Goal: Task Accomplishment & Management: Complete application form

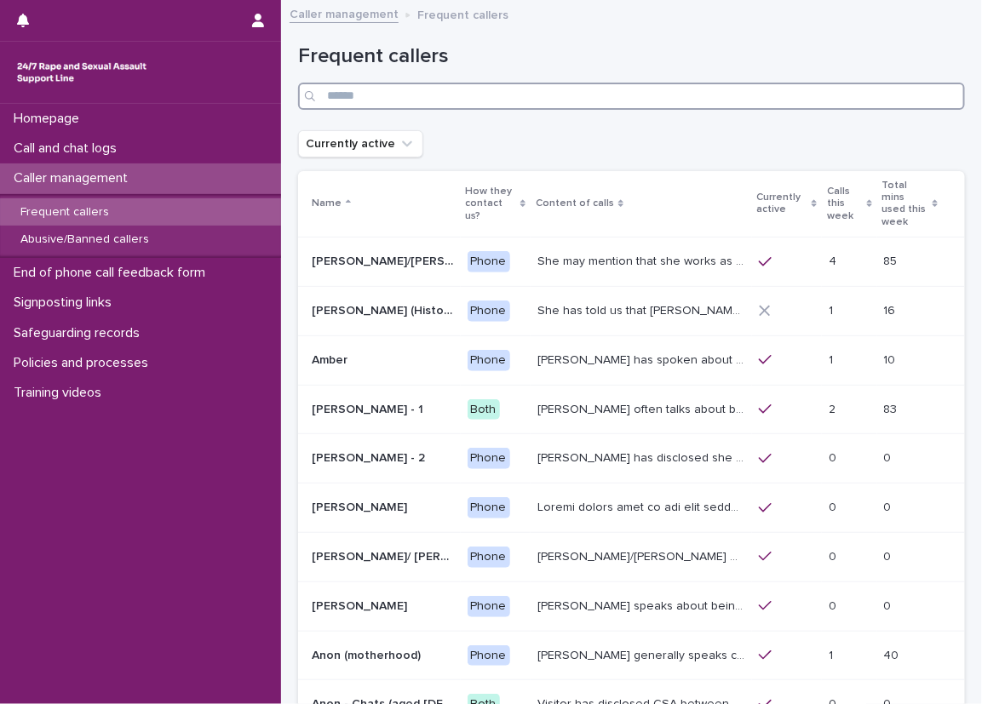
click at [523, 95] on input "Search" at bounding box center [631, 96] width 667 height 27
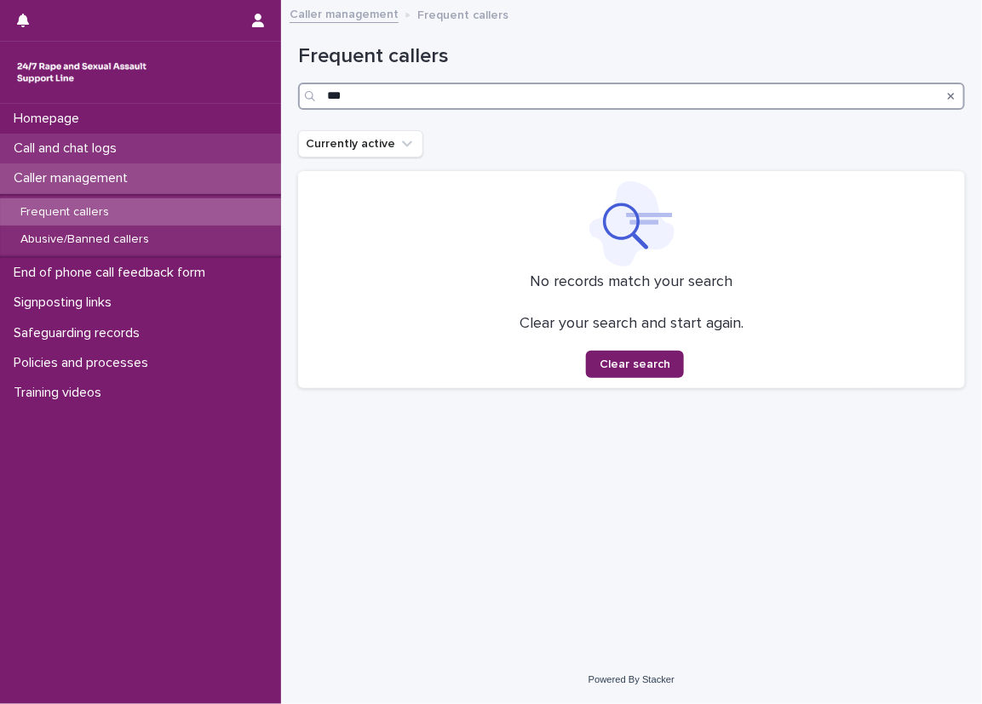
type input "***"
click at [145, 140] on div "Call and chat logs" at bounding box center [140, 149] width 281 height 30
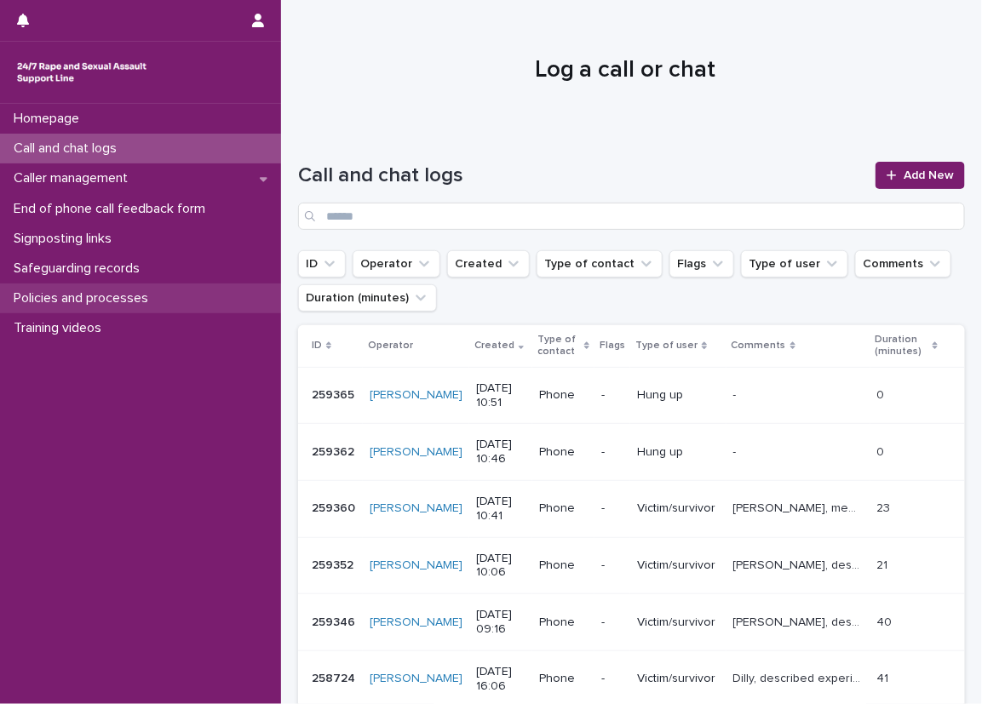
click at [268, 304] on div "Policies and processes" at bounding box center [140, 299] width 281 height 30
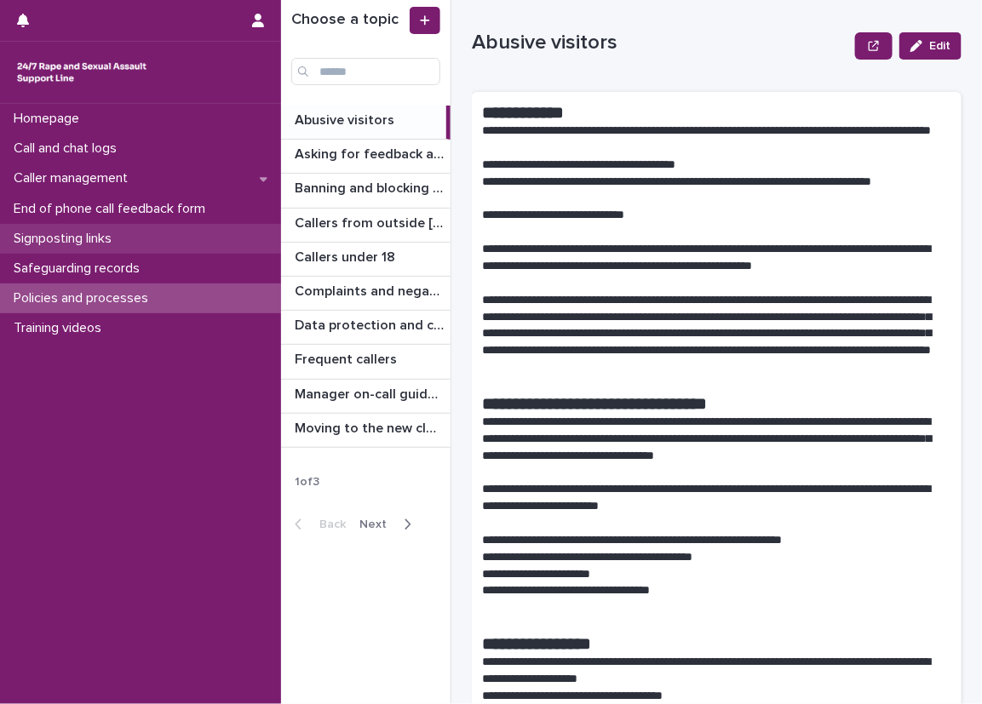
click at [254, 231] on div "Signposting links" at bounding box center [140, 239] width 281 height 30
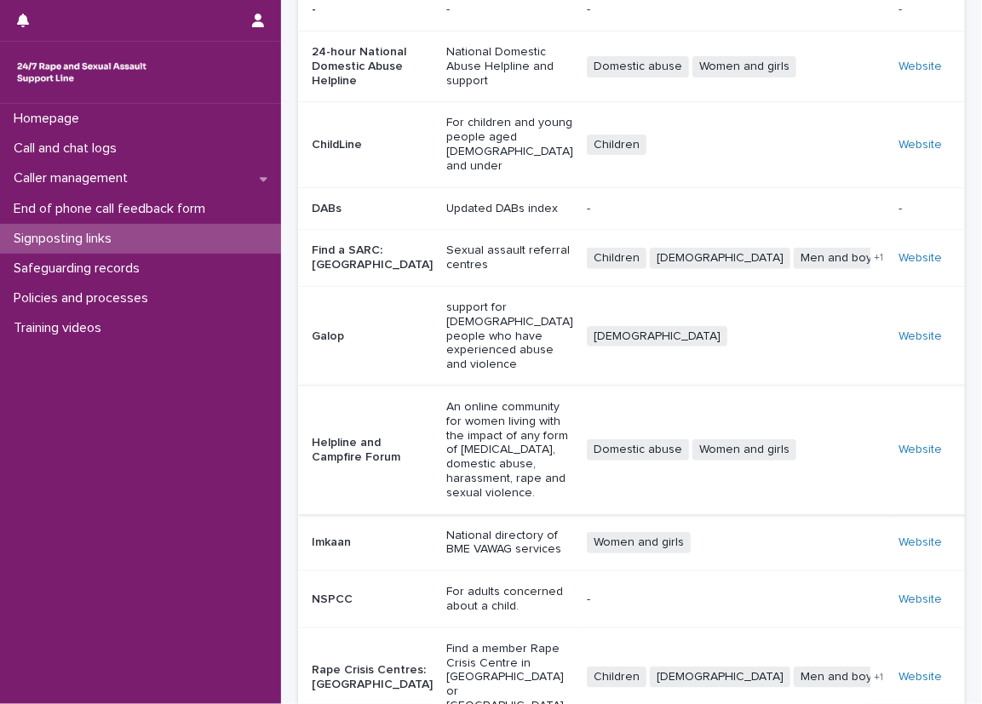
scroll to position [273, 0]
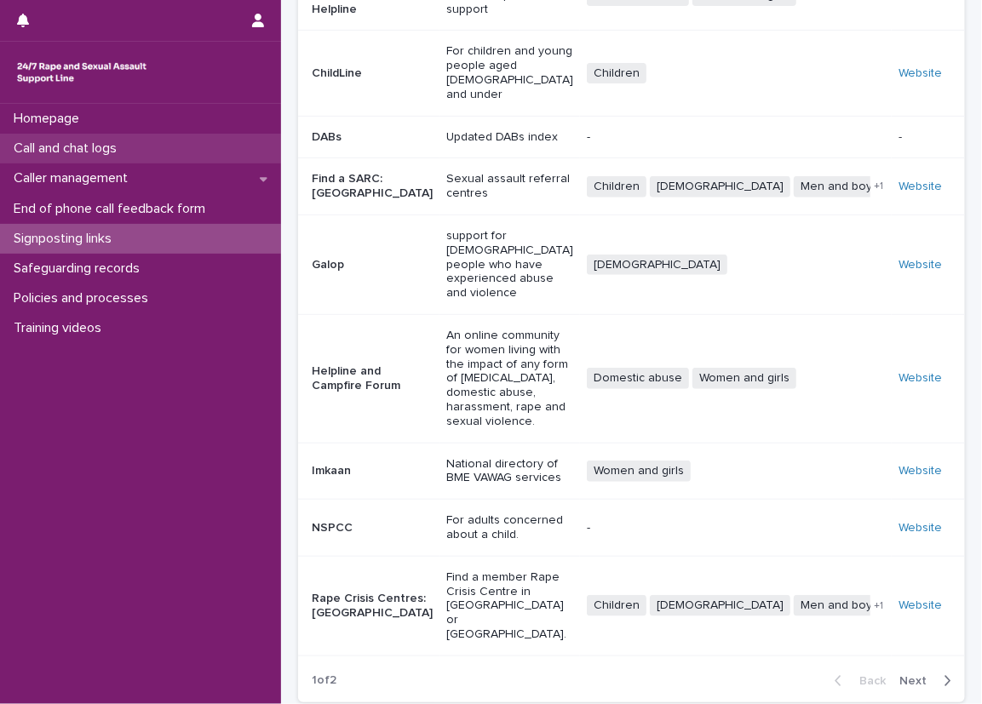
click at [171, 141] on div "Call and chat logs" at bounding box center [140, 149] width 281 height 30
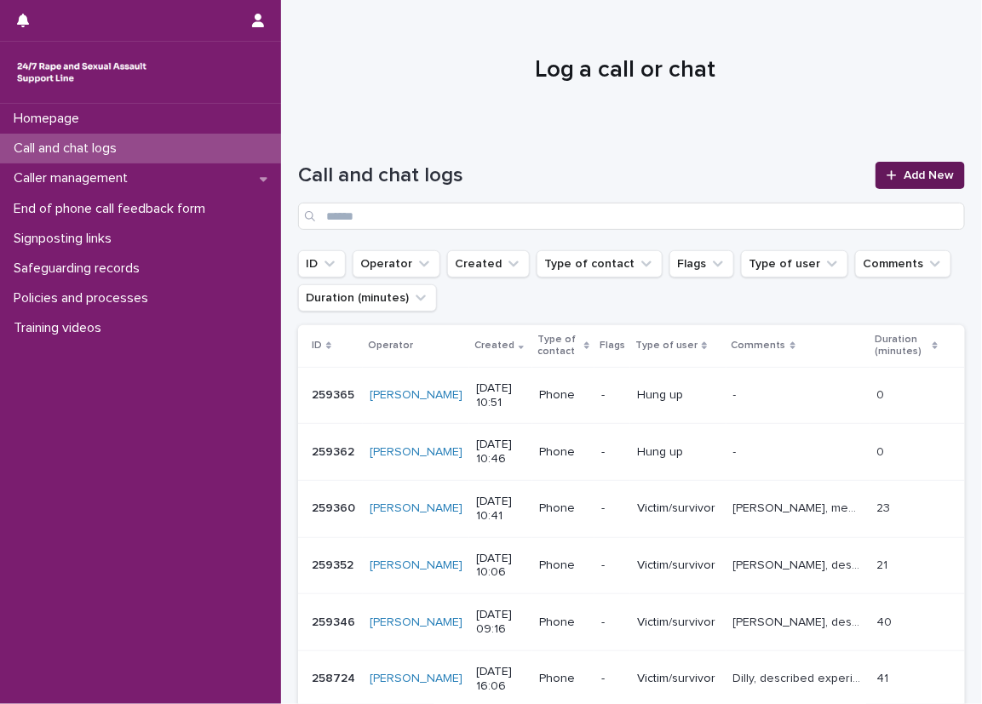
click at [883, 167] on link "Add New" at bounding box center [920, 175] width 89 height 27
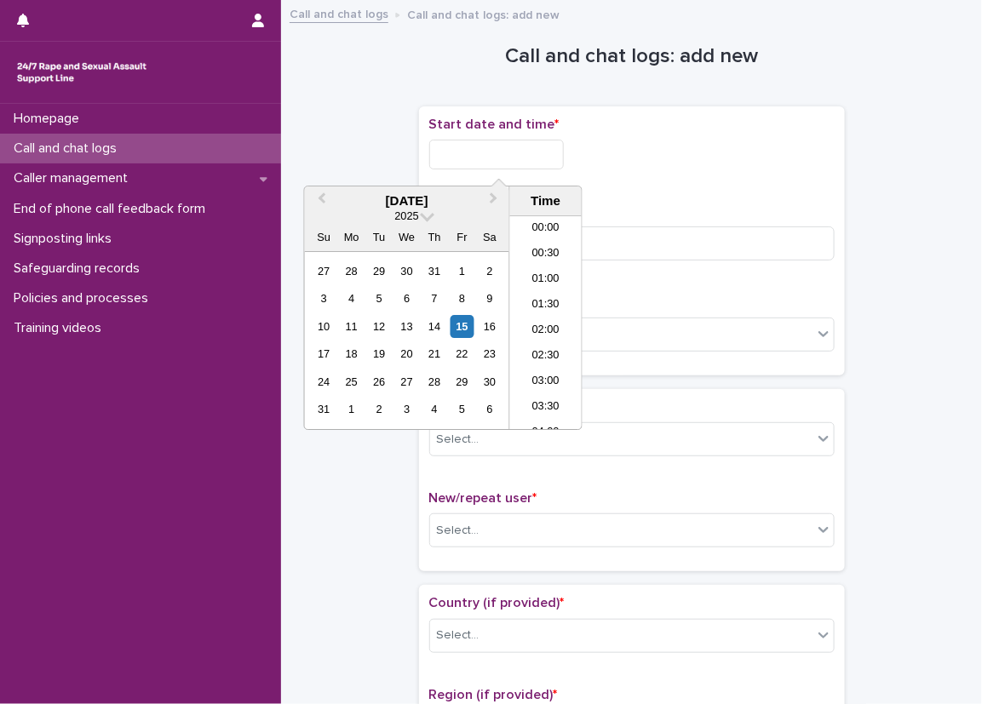
click at [542, 141] on input "text" at bounding box center [496, 155] width 135 height 30
click at [548, 296] on li "14:00" at bounding box center [546, 298] width 72 height 26
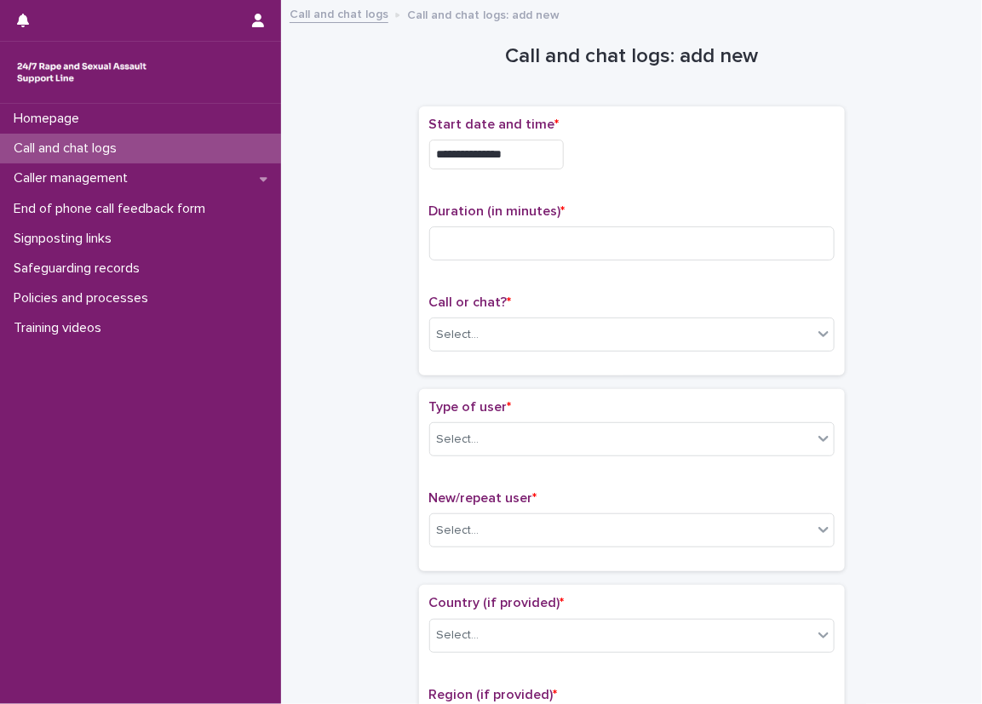
click at [564, 151] on input "**********" at bounding box center [496, 155] width 135 height 30
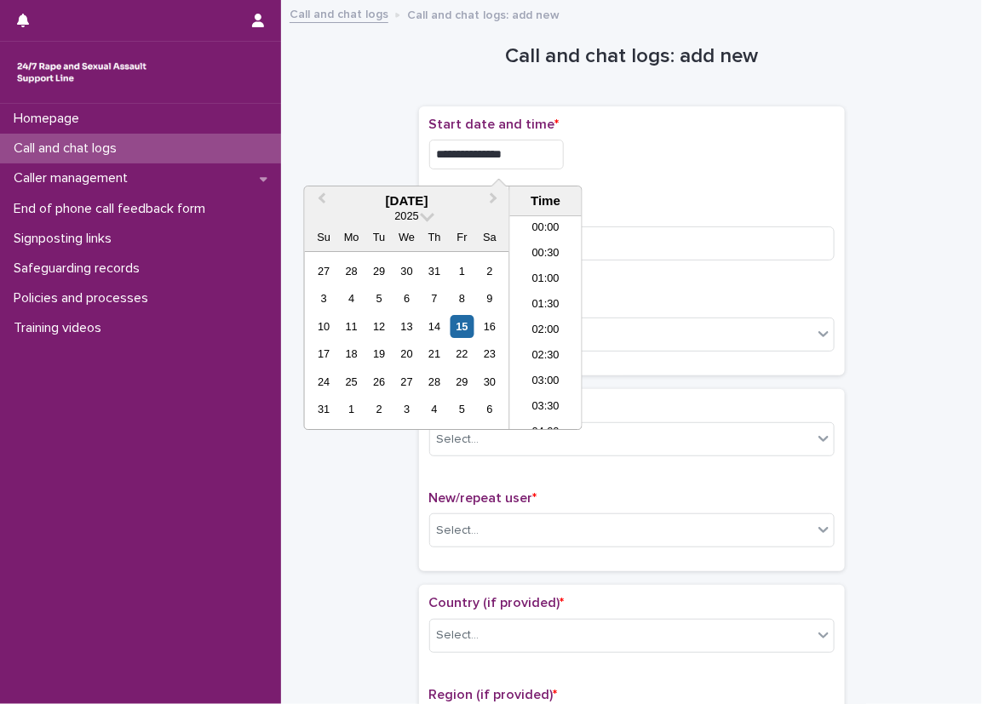
scroll to position [621, 0]
type input "**********"
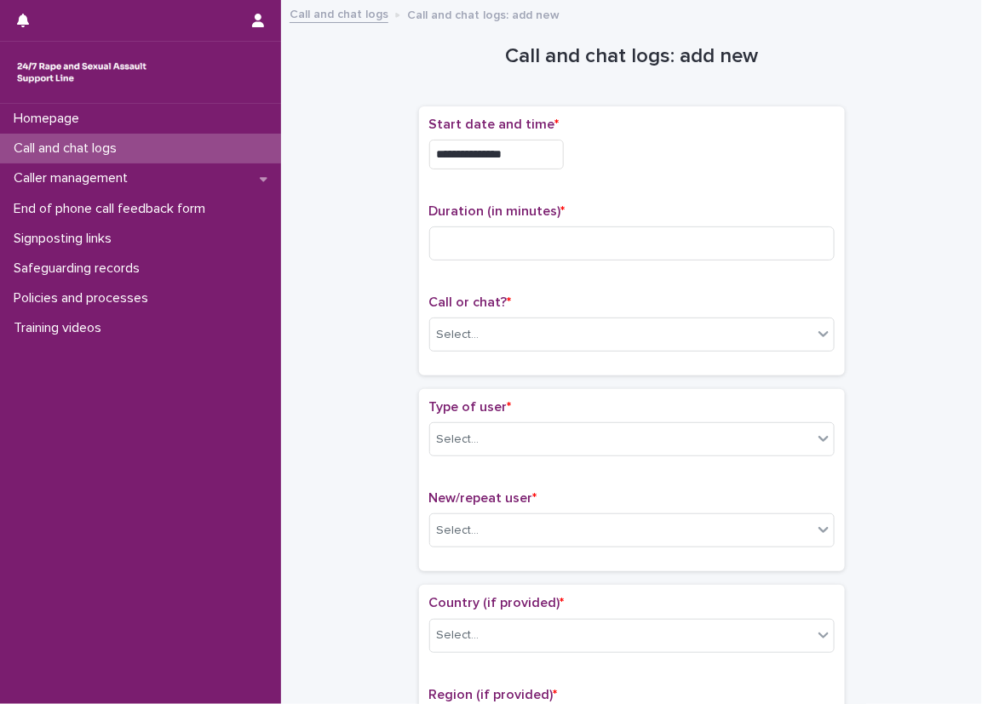
click at [617, 152] on div "**********" at bounding box center [631, 155] width 405 height 30
click at [449, 243] on input at bounding box center [631, 244] width 405 height 34
type input "**"
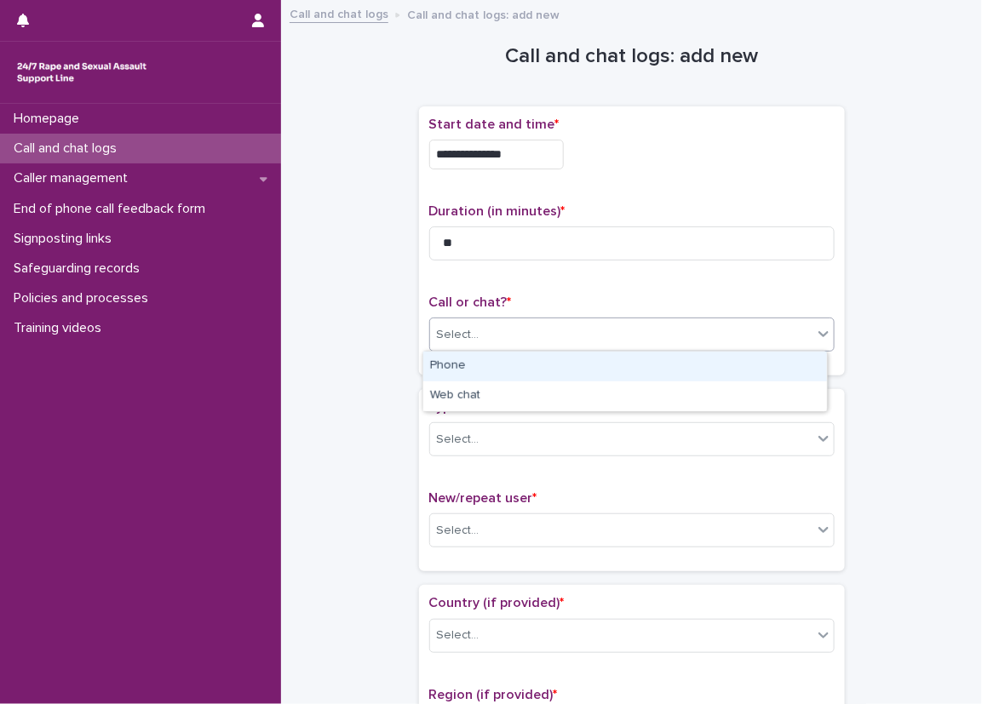
click at [527, 344] on div "Select..." at bounding box center [621, 335] width 382 height 28
click at [495, 370] on div "Phone" at bounding box center [625, 367] width 404 height 30
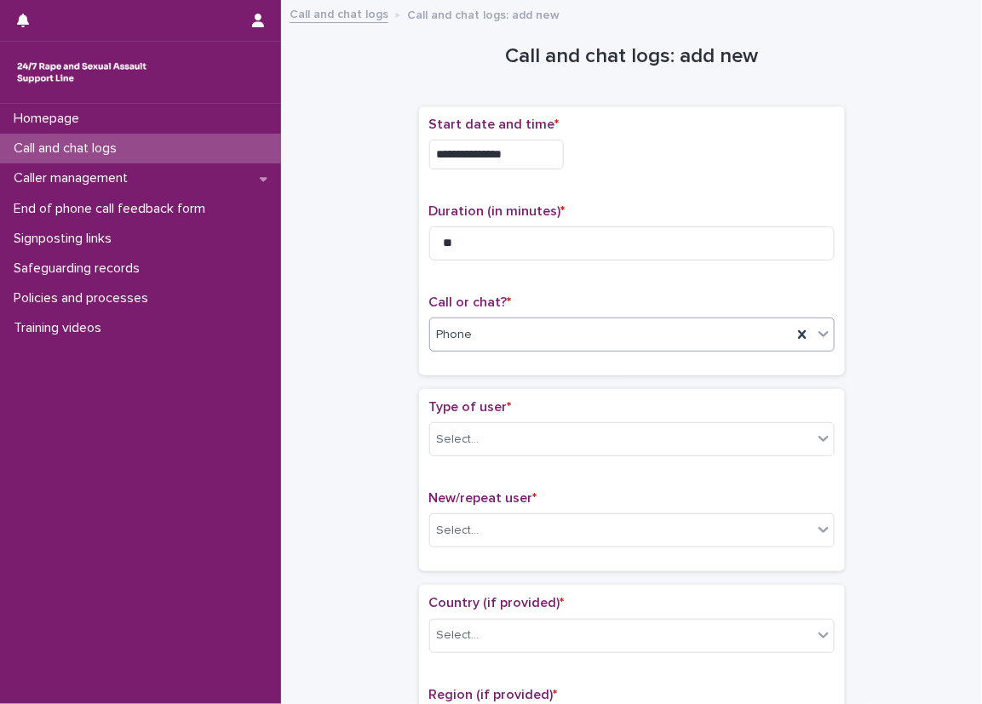
scroll to position [255, 0]
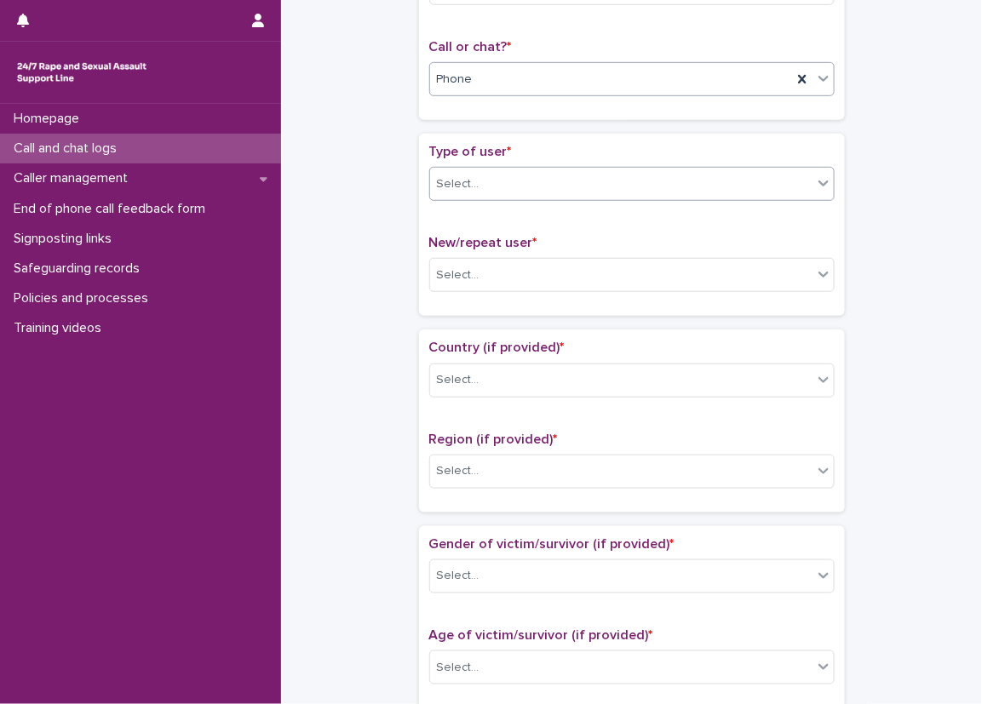
click at [496, 188] on div "Select..." at bounding box center [621, 184] width 382 height 28
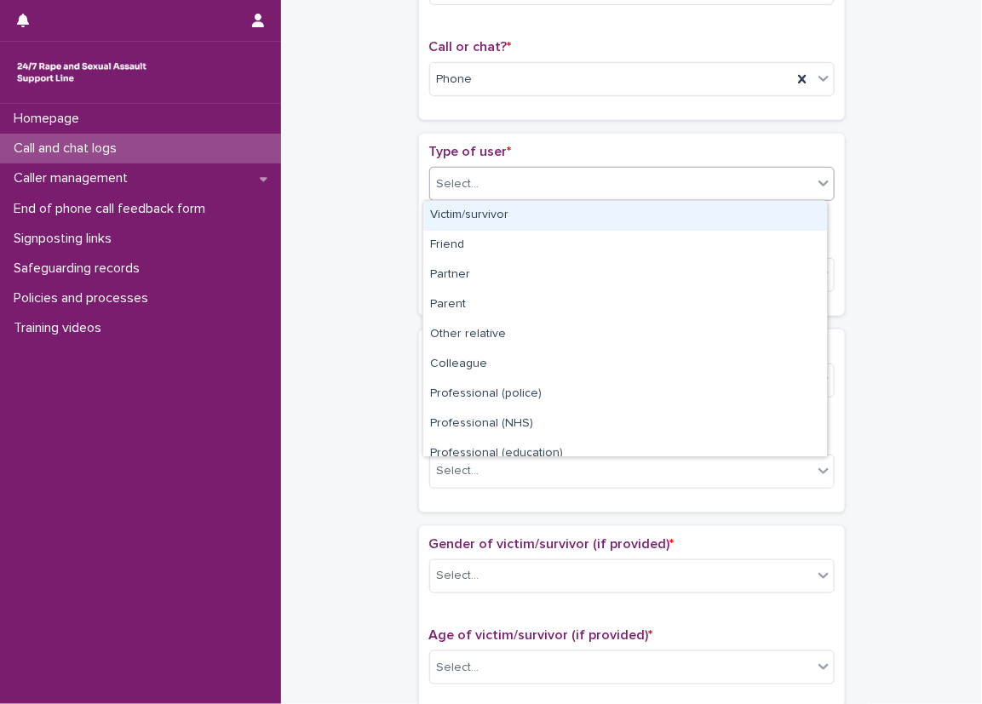
click at [497, 216] on div "Victim/survivor" at bounding box center [625, 216] width 404 height 30
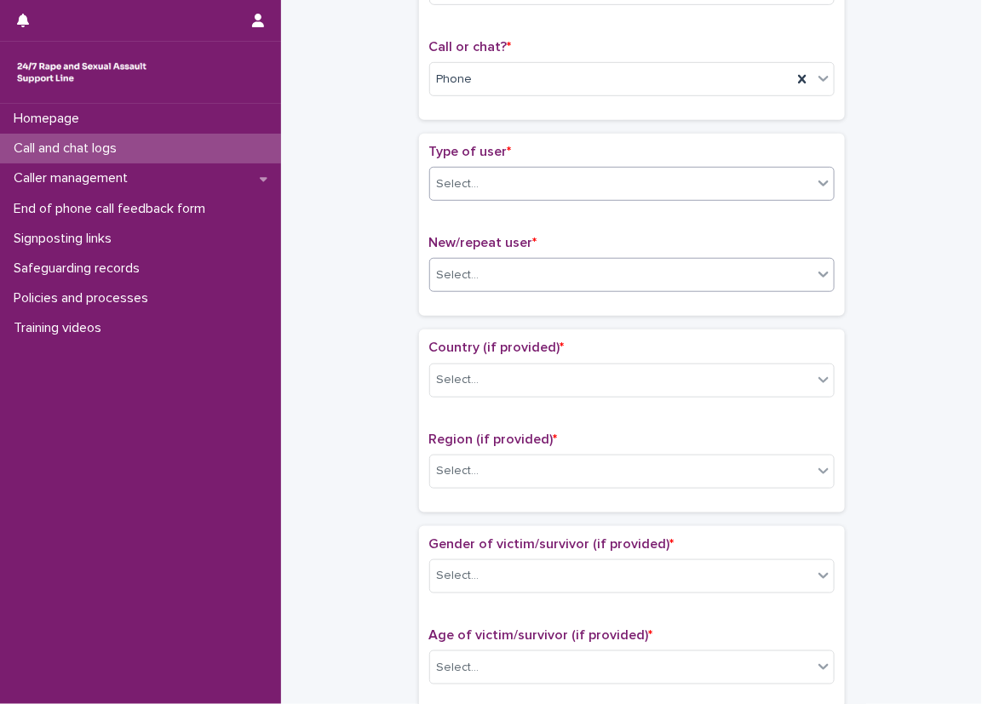
click at [497, 278] on div "Select..." at bounding box center [621, 275] width 382 height 28
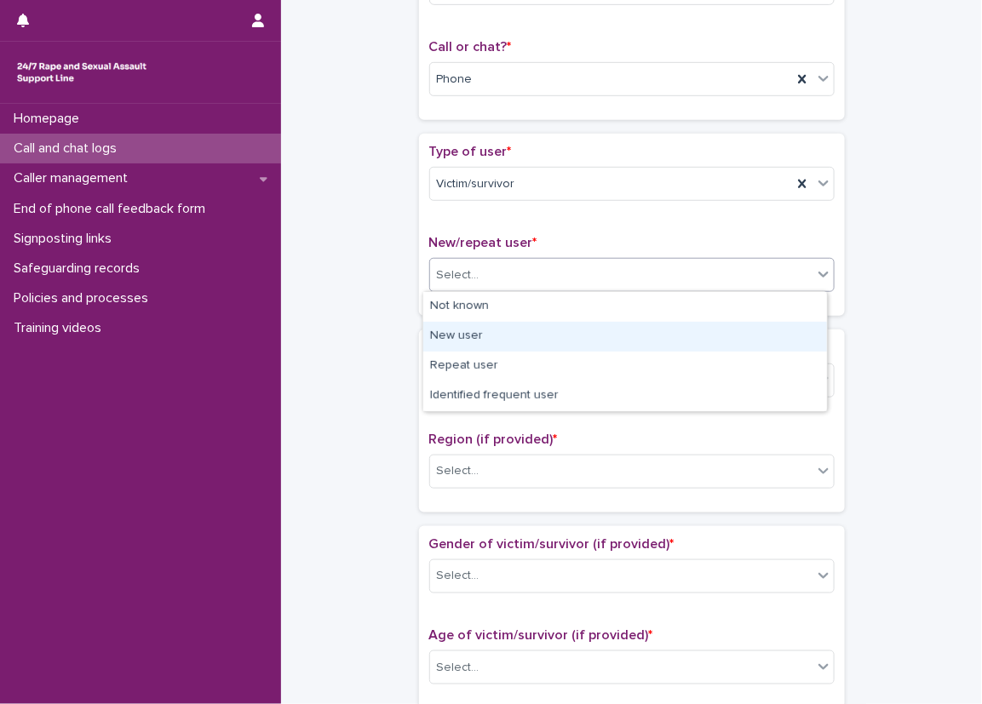
click at [494, 342] on div "New user" at bounding box center [625, 337] width 404 height 30
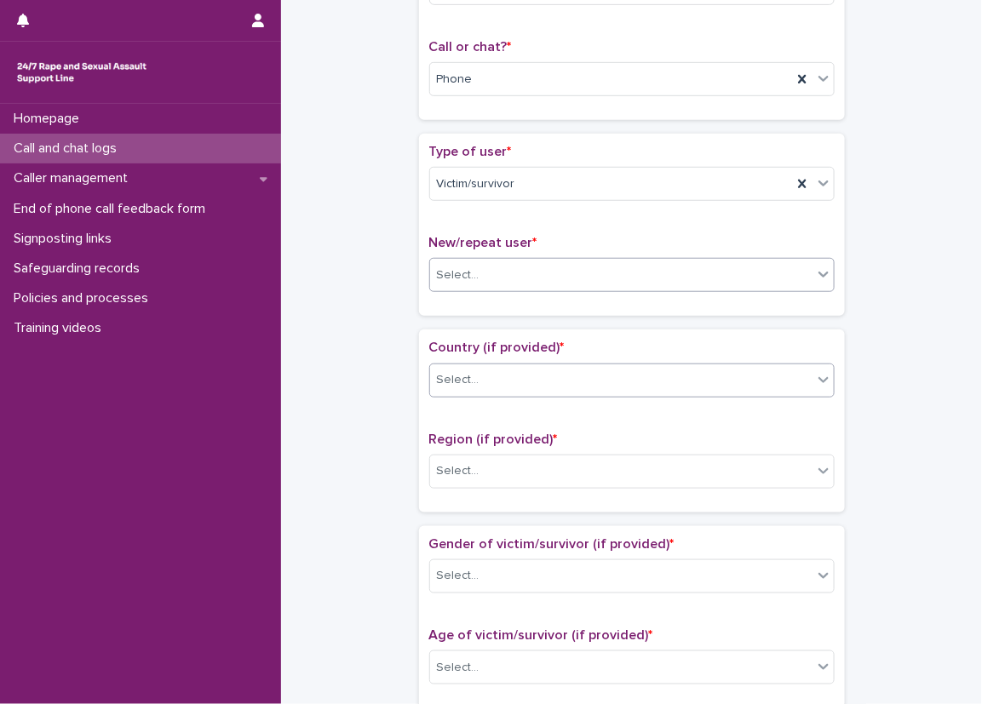
click at [495, 380] on div "Select..." at bounding box center [621, 380] width 382 height 28
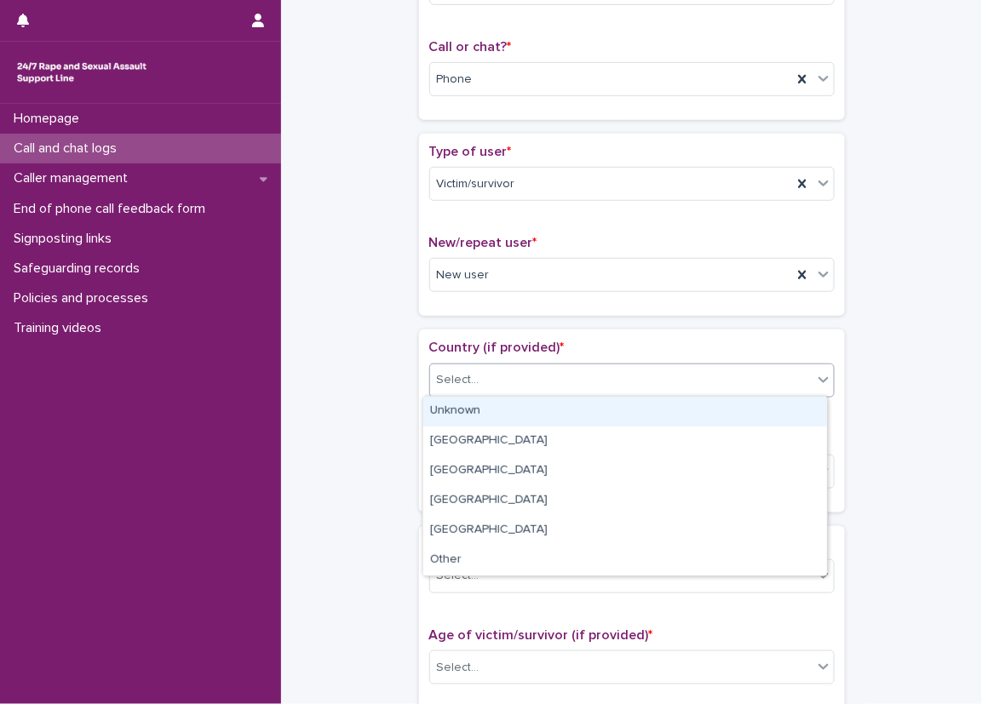
click at [497, 415] on div "Unknown" at bounding box center [625, 412] width 404 height 30
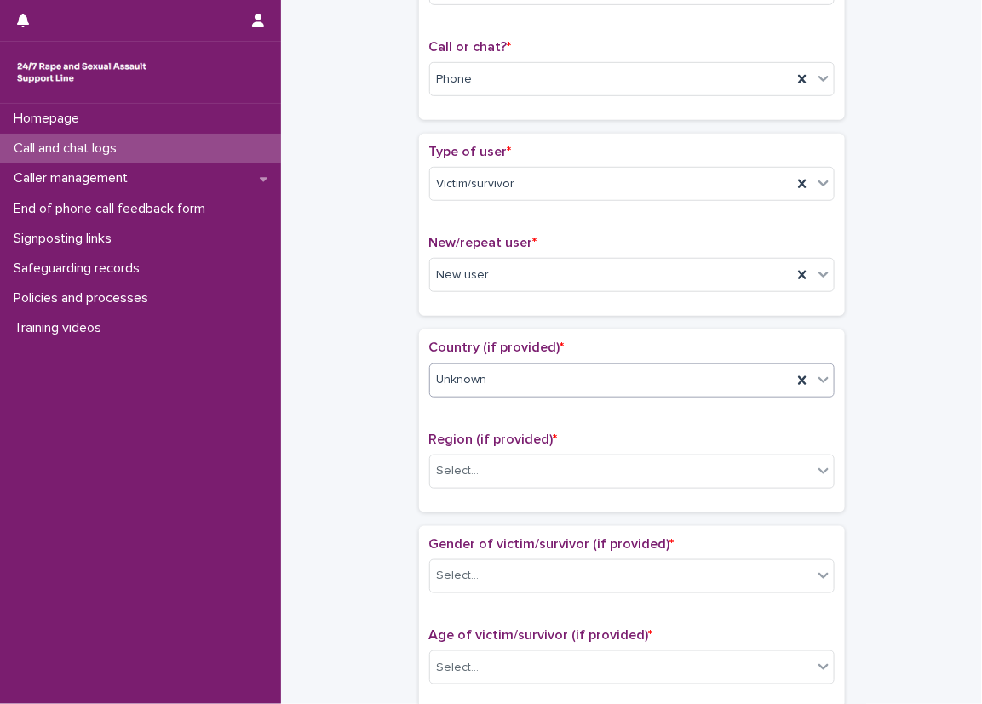
click at [487, 381] on div "Unknown" at bounding box center [611, 380] width 362 height 28
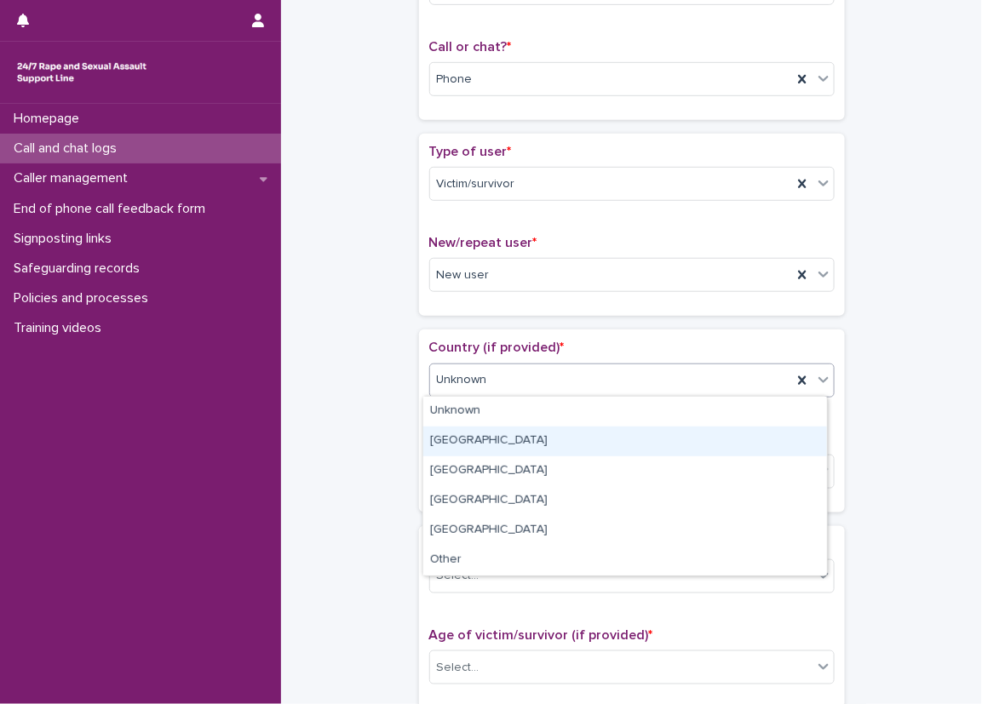
click at [485, 428] on div "[GEOGRAPHIC_DATA]" at bounding box center [625, 442] width 404 height 30
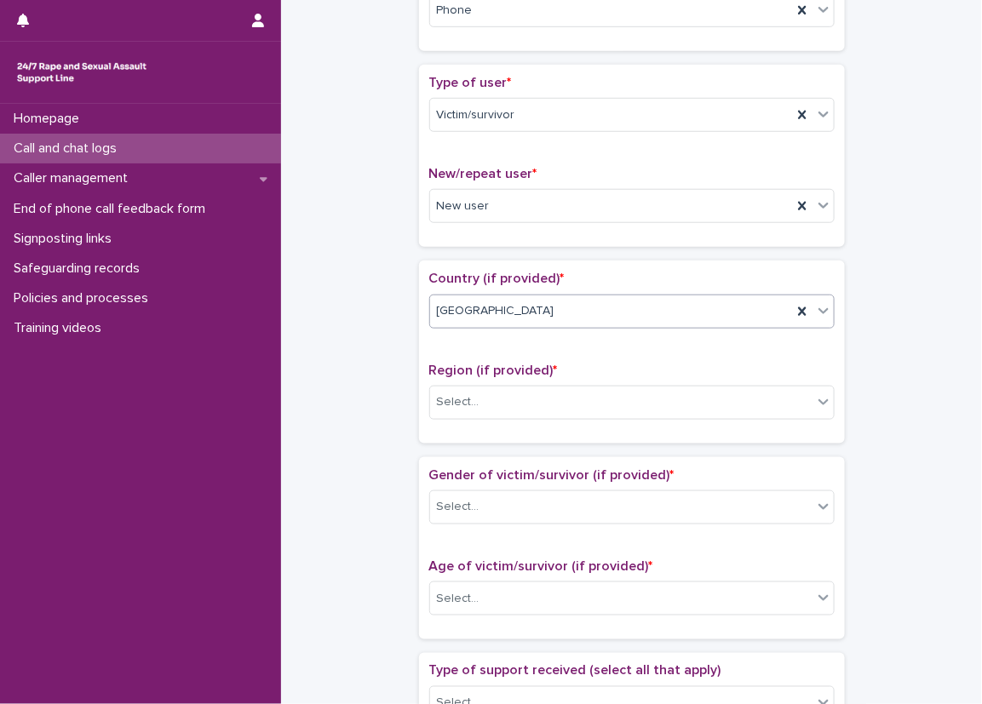
scroll to position [426, 0]
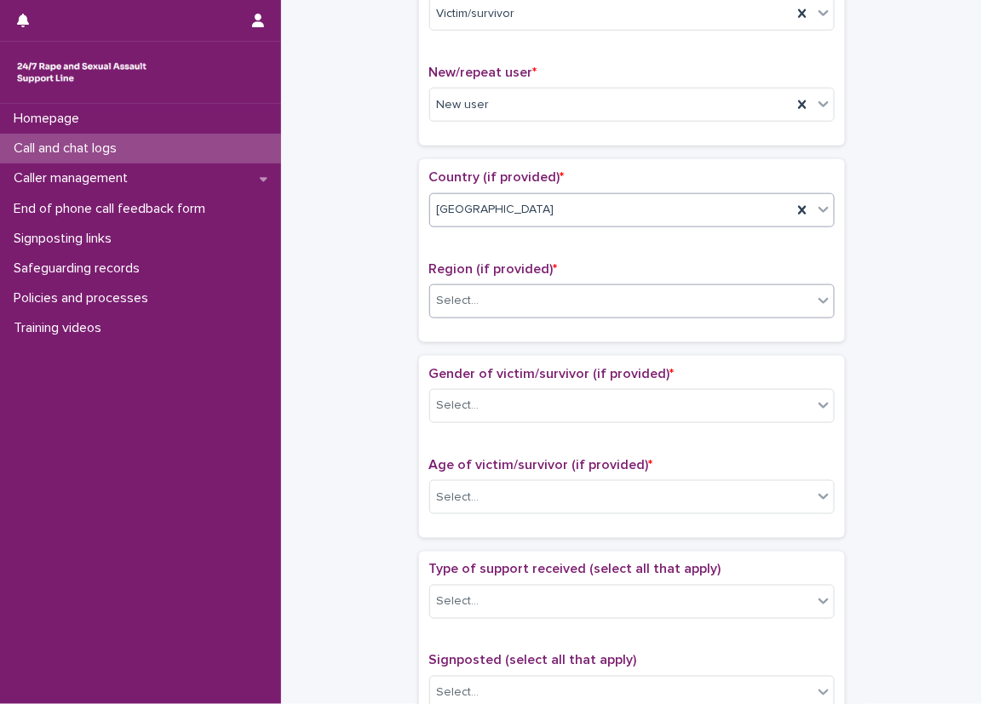
click at [517, 291] on div "Select..." at bounding box center [621, 301] width 382 height 28
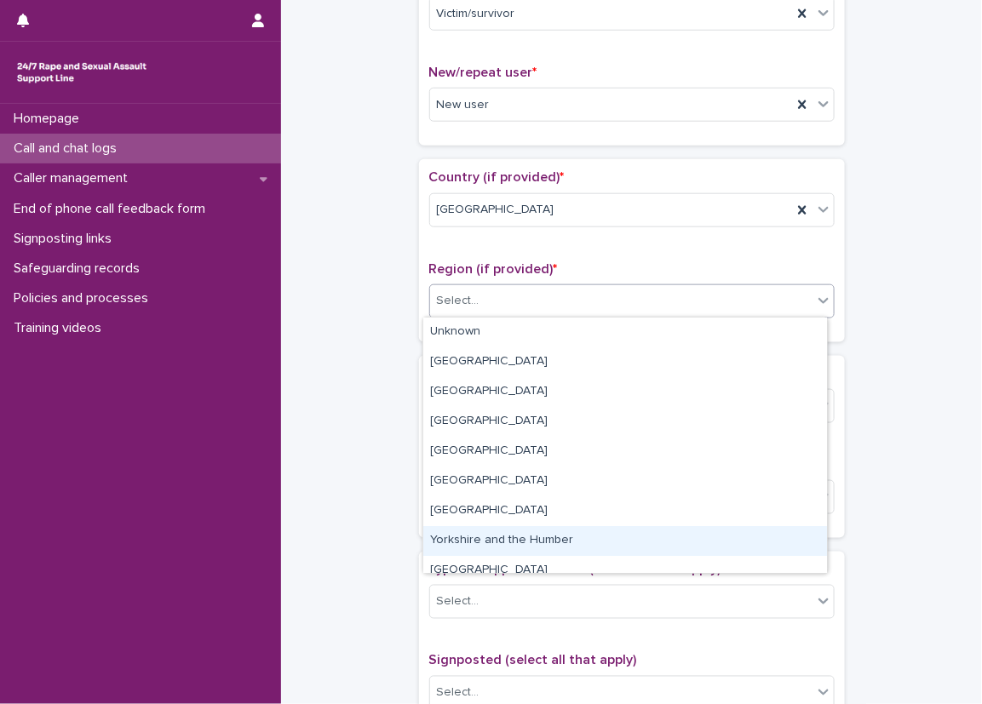
click at [485, 532] on div "Yorkshire and the Humber" at bounding box center [625, 541] width 404 height 30
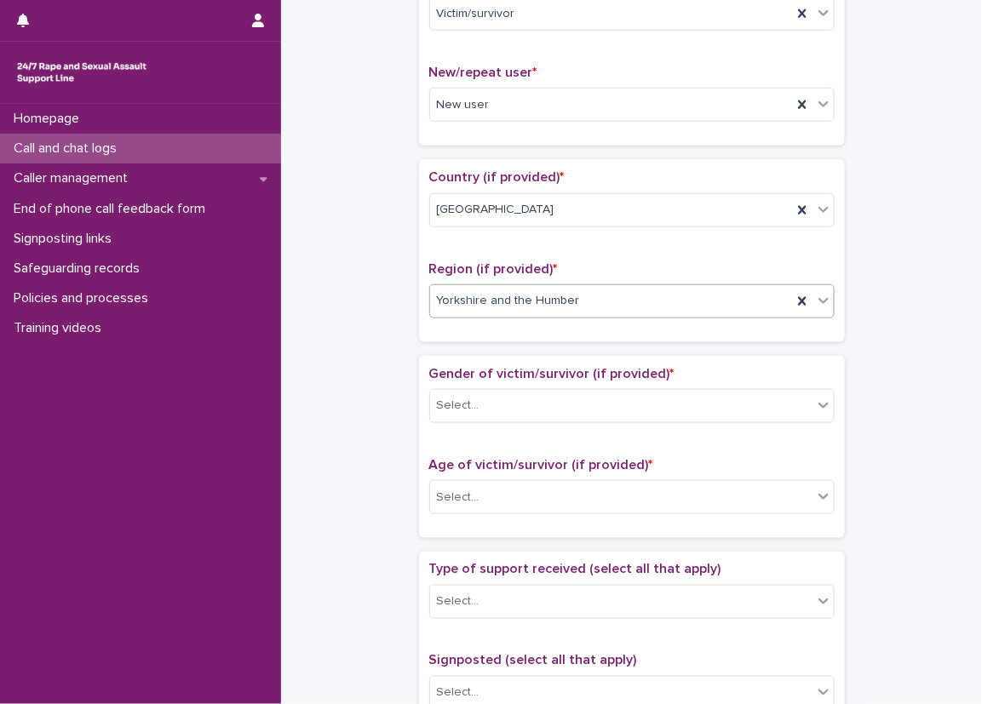
click at [408, 394] on div "**********" at bounding box center [631, 455] width 667 height 1742
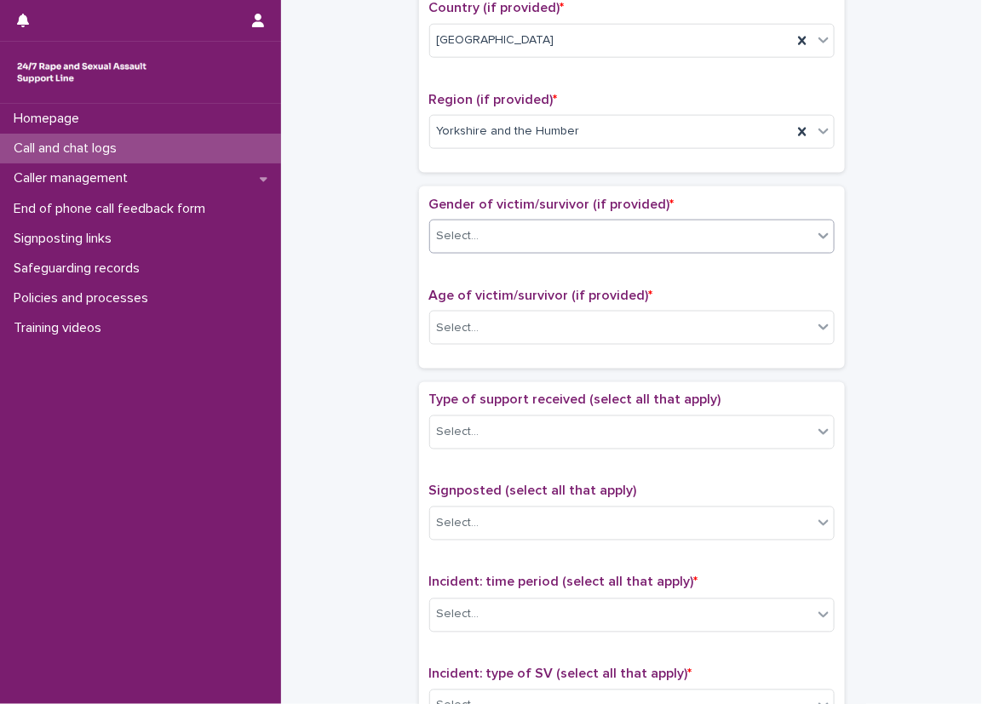
scroll to position [596, 0]
click at [468, 204] on span "Gender of victim/survivor (if provided) *" at bounding box center [551, 204] width 245 height 14
click at [471, 238] on div "Select..." at bounding box center [458, 236] width 43 height 18
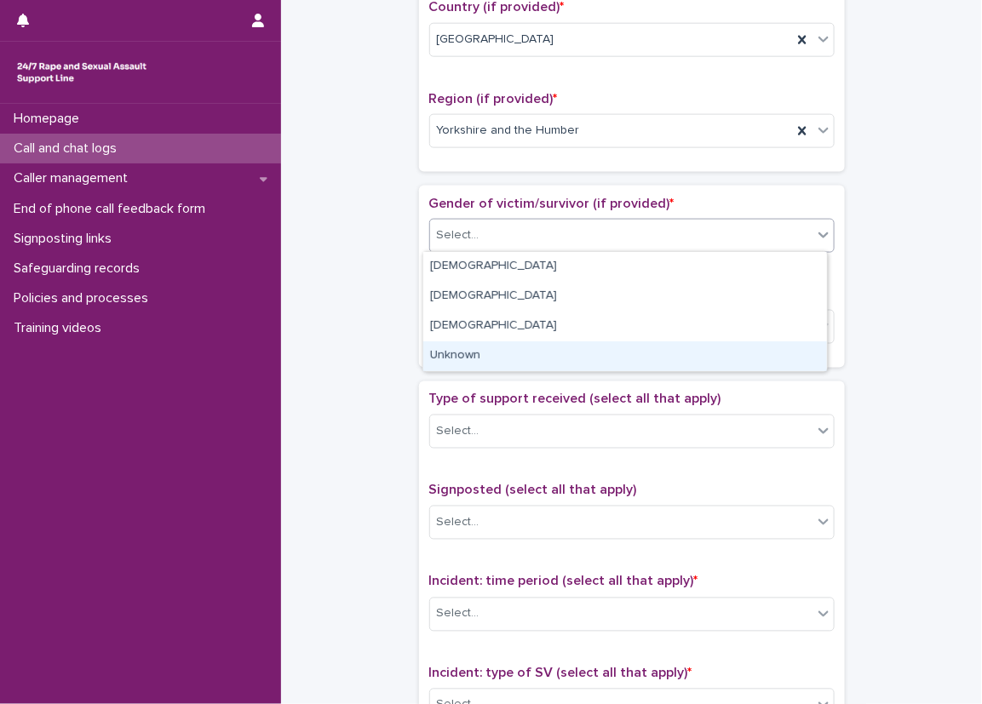
click at [485, 352] on div "Unknown" at bounding box center [625, 357] width 404 height 30
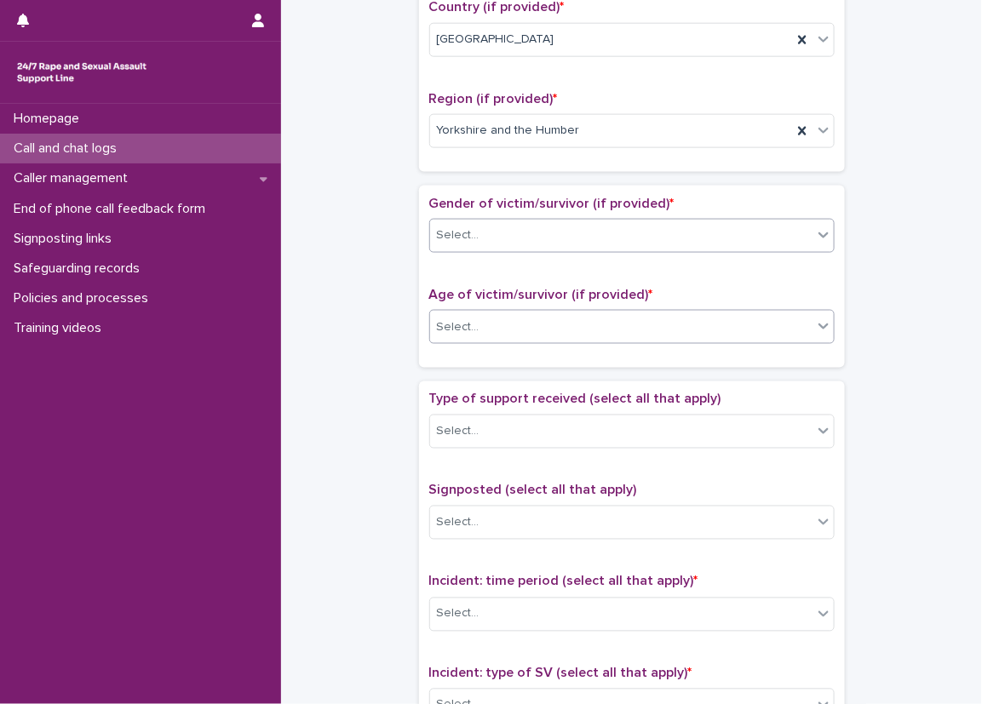
click at [491, 324] on div "Select..." at bounding box center [621, 327] width 382 height 28
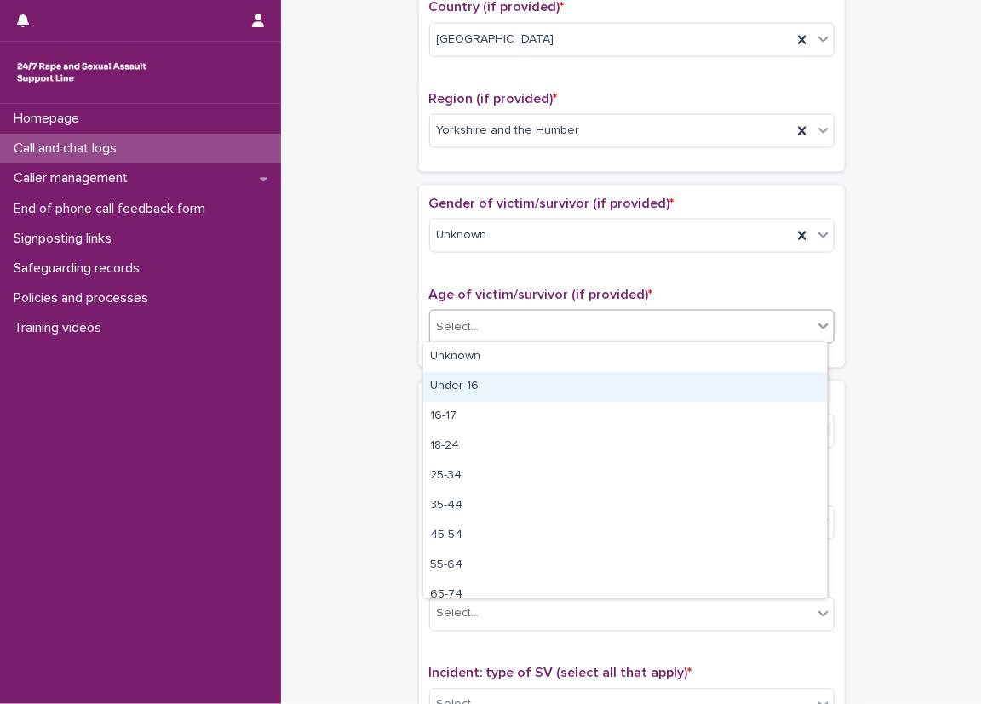
click at [514, 395] on div "Under 16" at bounding box center [625, 387] width 404 height 30
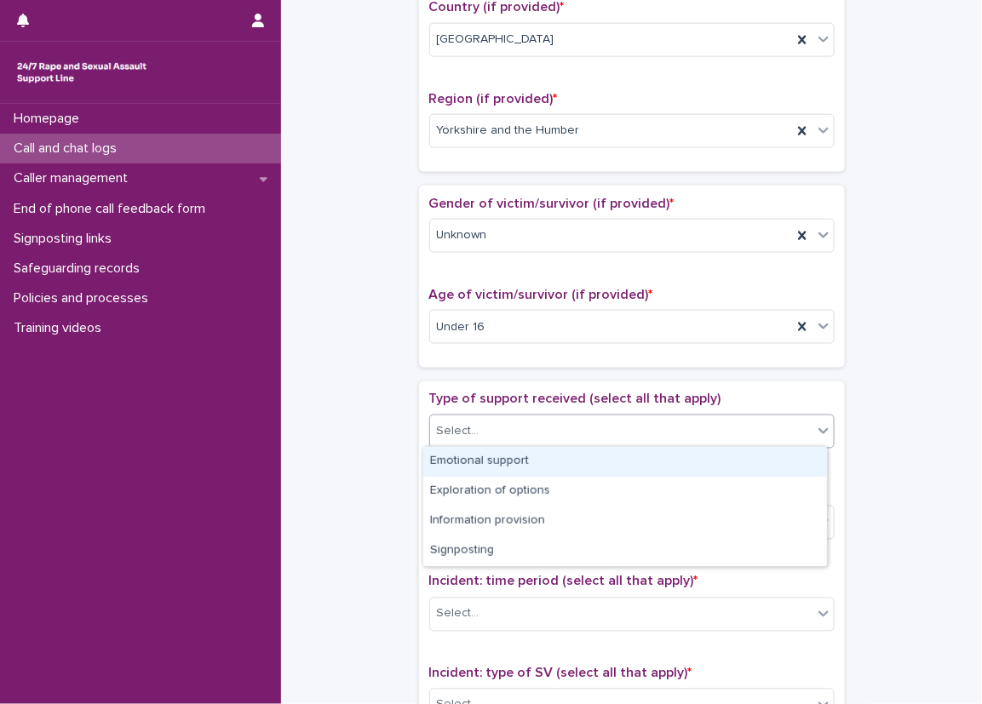
click at [514, 418] on div "Select..." at bounding box center [621, 432] width 382 height 28
click at [486, 323] on div "Under 16" at bounding box center [611, 327] width 362 height 28
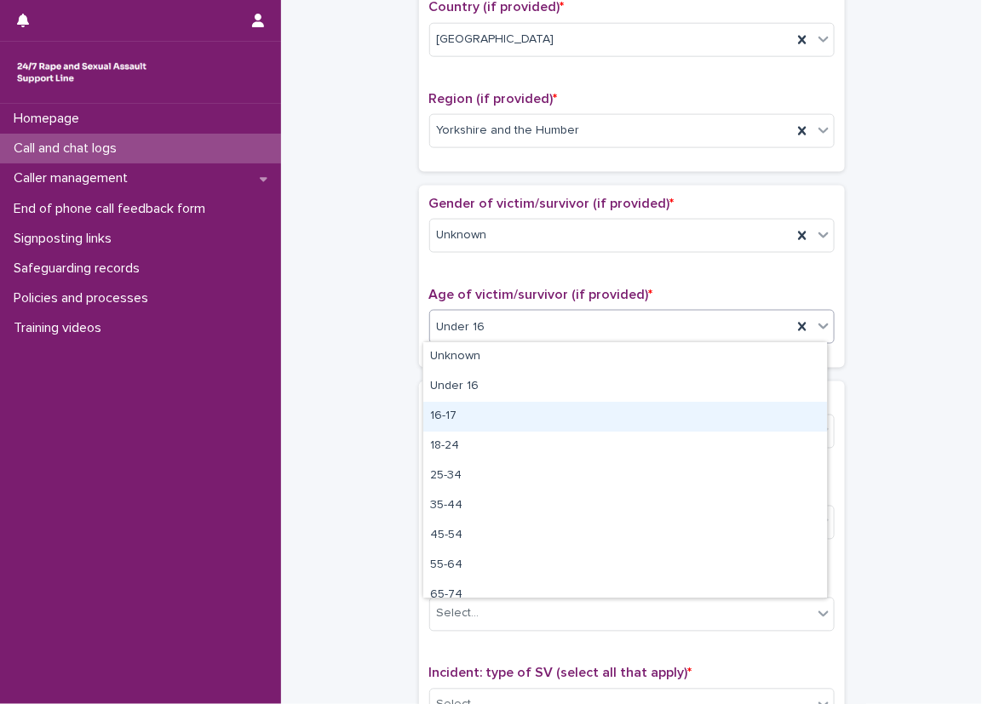
click at [458, 409] on div "16-17" at bounding box center [625, 417] width 404 height 30
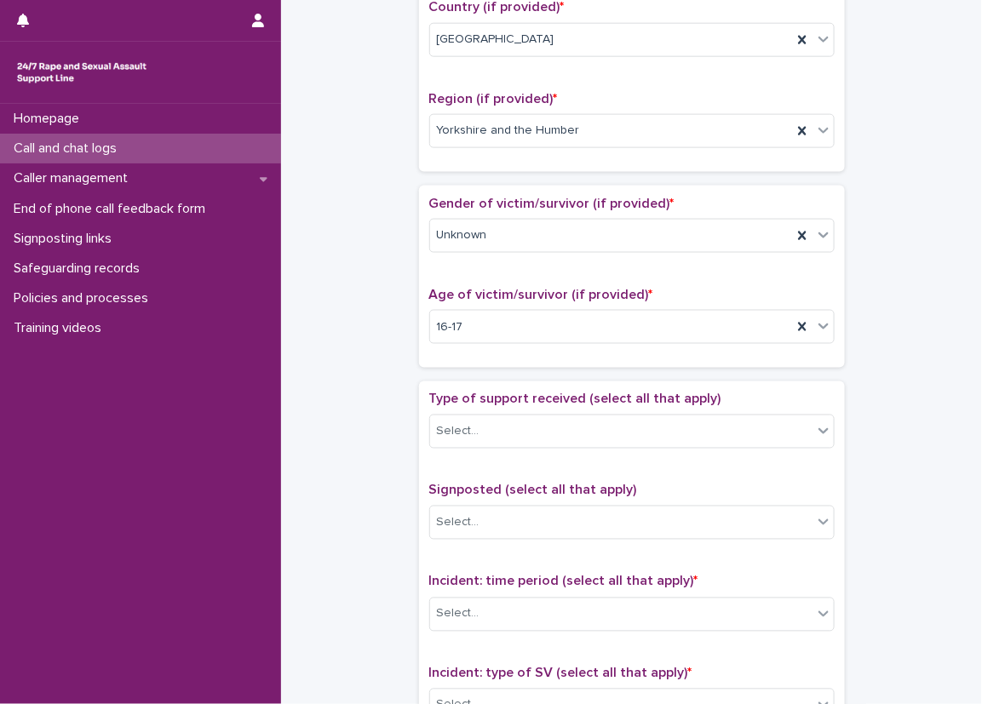
click at [383, 335] on div "**********" at bounding box center [631, 285] width 667 height 1742
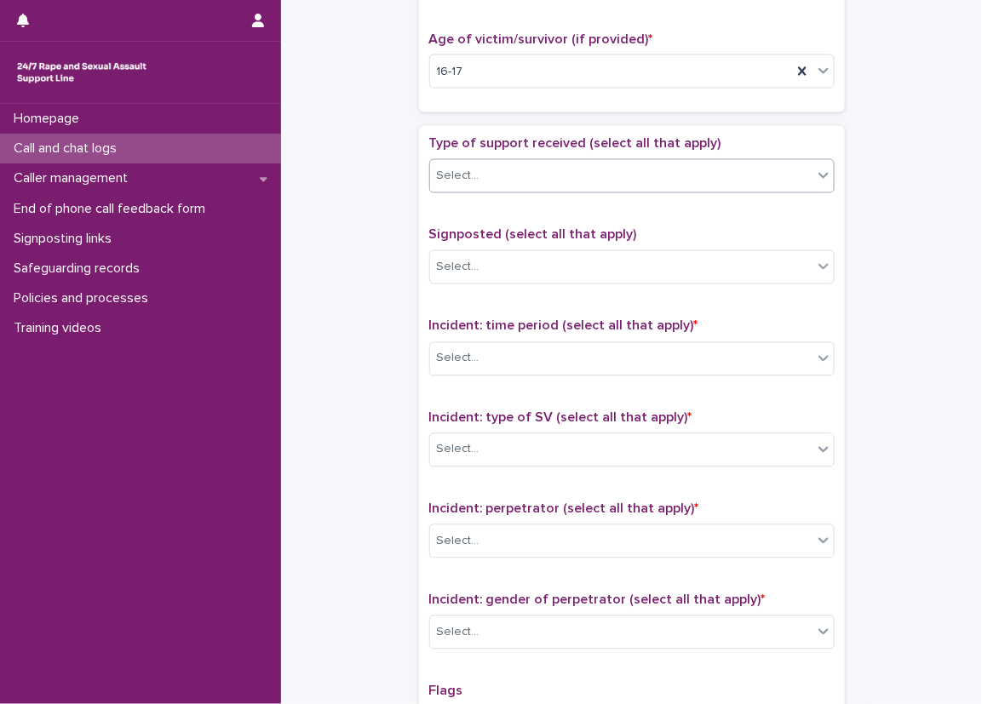
click at [449, 171] on div "Select..." at bounding box center [458, 177] width 43 height 18
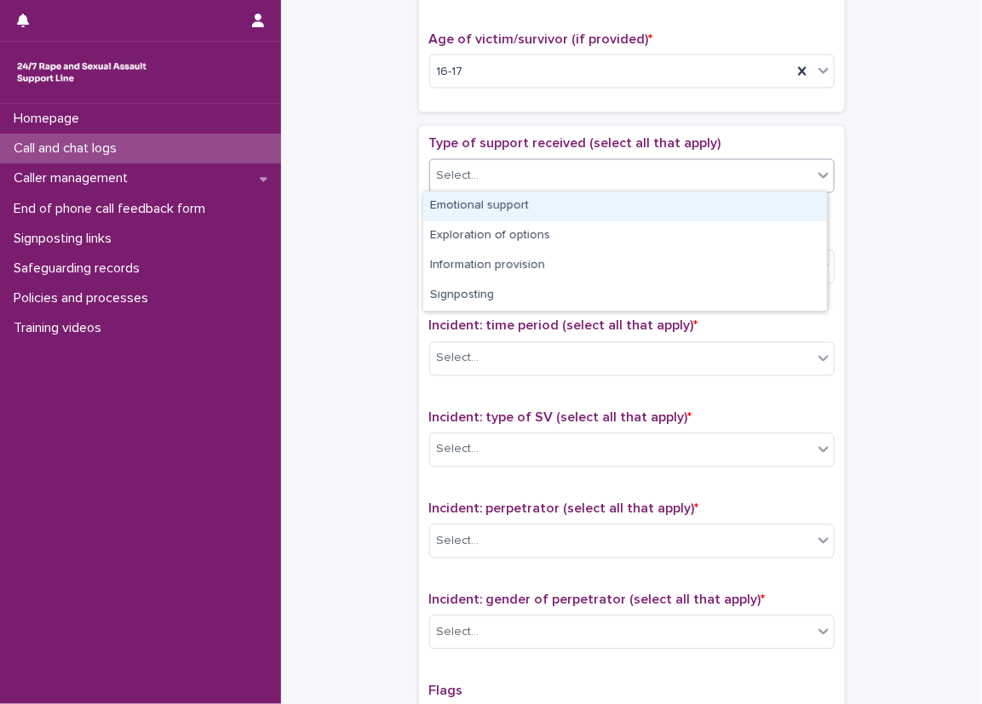
click at [513, 200] on div "Emotional support" at bounding box center [625, 207] width 404 height 30
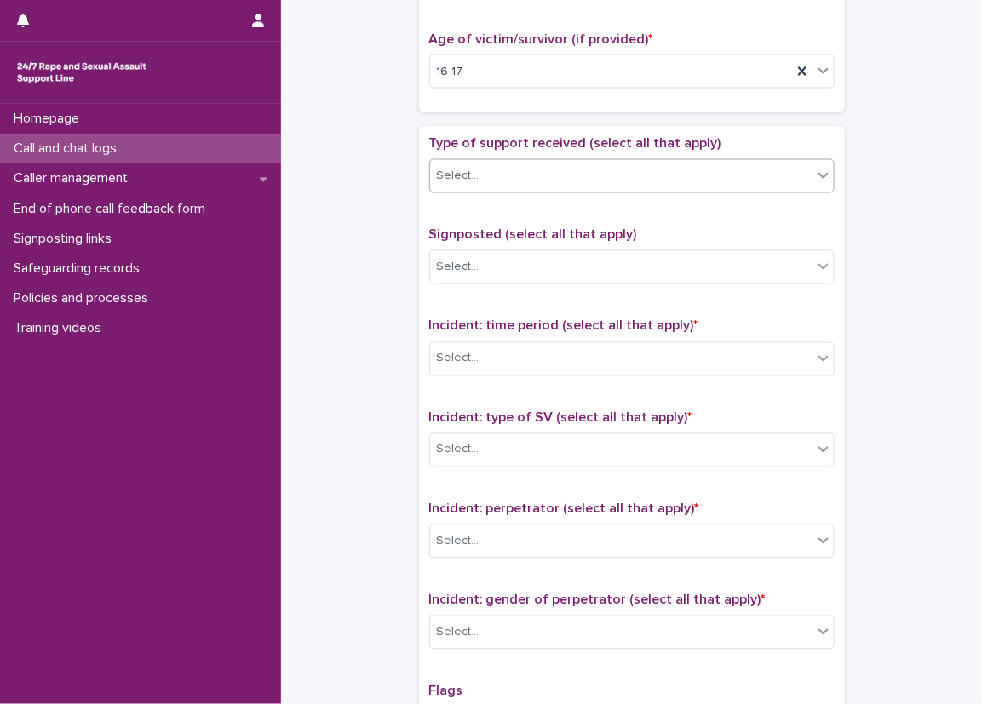
click at [571, 177] on div "Select..." at bounding box center [621, 177] width 382 height 28
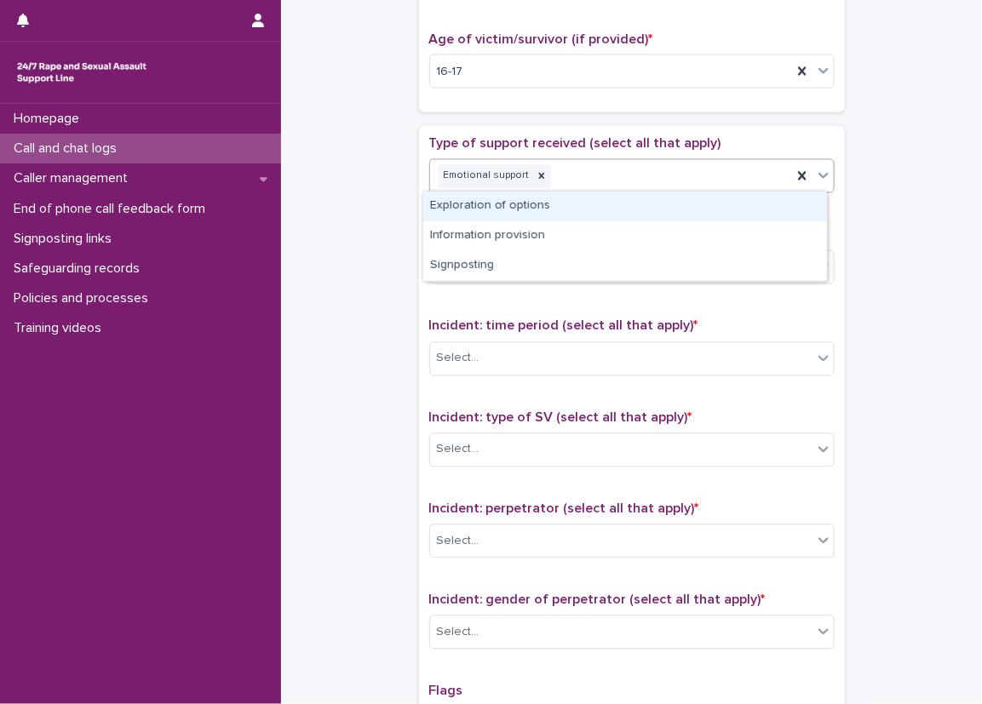
click at [583, 200] on div "Exploration of options" at bounding box center [625, 207] width 404 height 30
click at [703, 188] on div "Emotional support Exploration of options" at bounding box center [611, 177] width 362 height 30
click at [708, 206] on div "Information provision" at bounding box center [625, 207] width 404 height 30
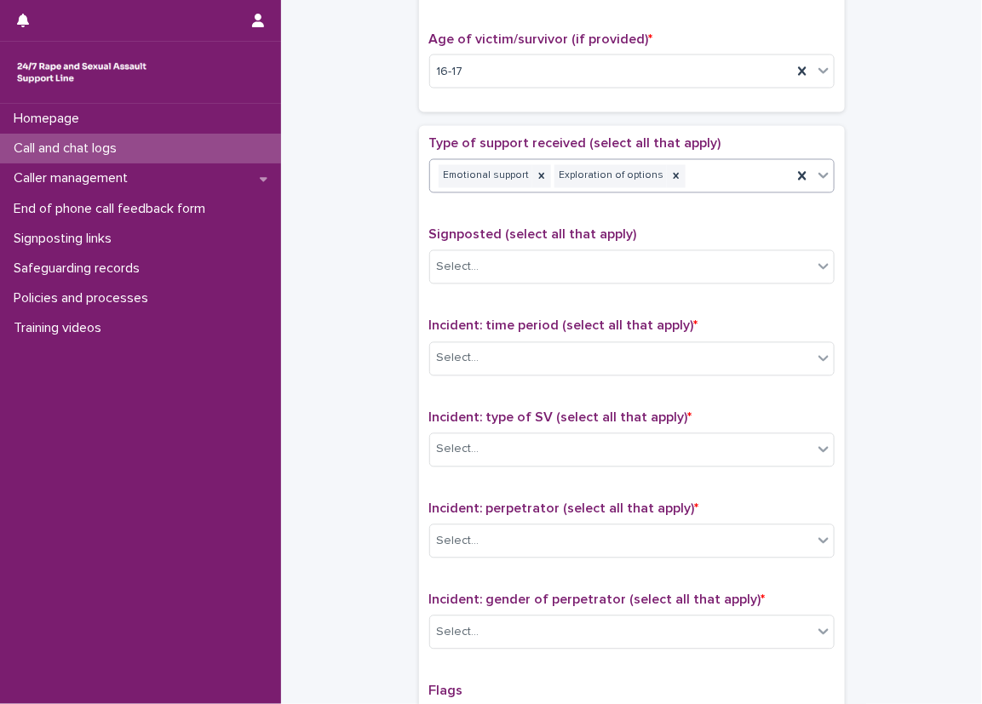
click at [733, 177] on div "Emotional support Exploration of options" at bounding box center [611, 177] width 362 height 30
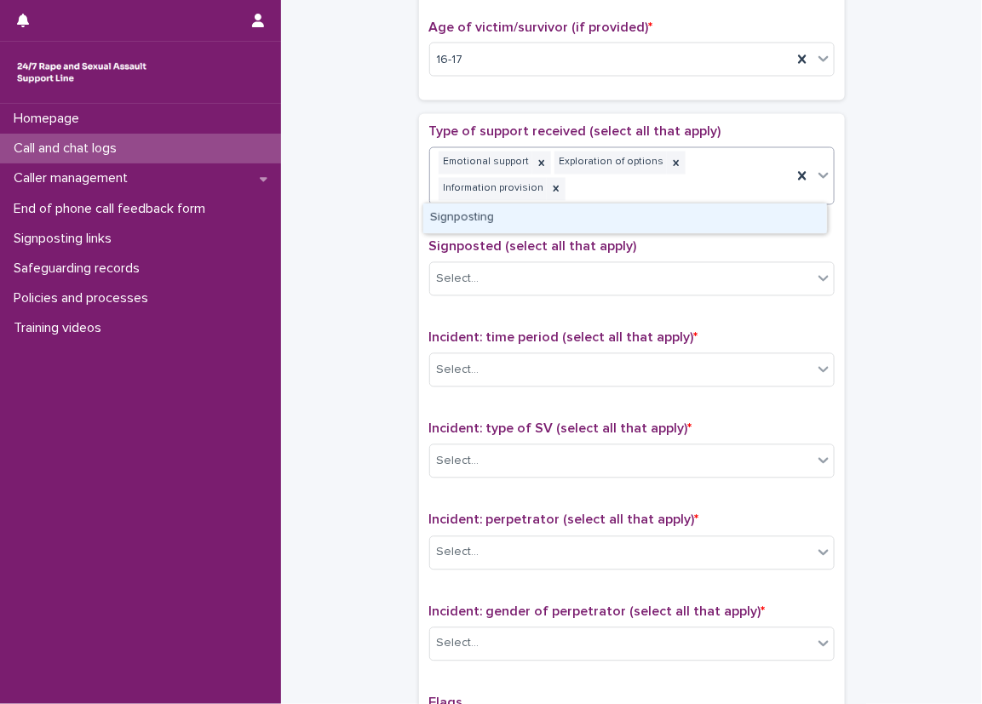
click at [733, 216] on div "Signposting" at bounding box center [625, 219] width 404 height 30
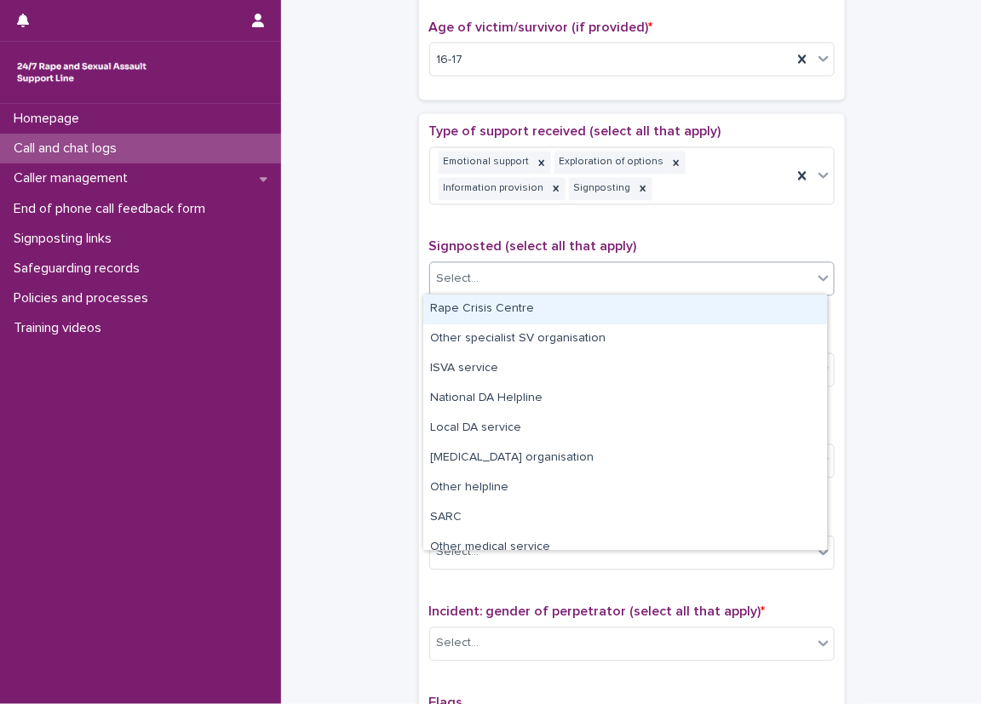
drag, startPoint x: 637, startPoint y: 265, endPoint x: 606, endPoint y: 313, distance: 57.4
click at [636, 266] on div "Select..." at bounding box center [621, 280] width 382 height 28
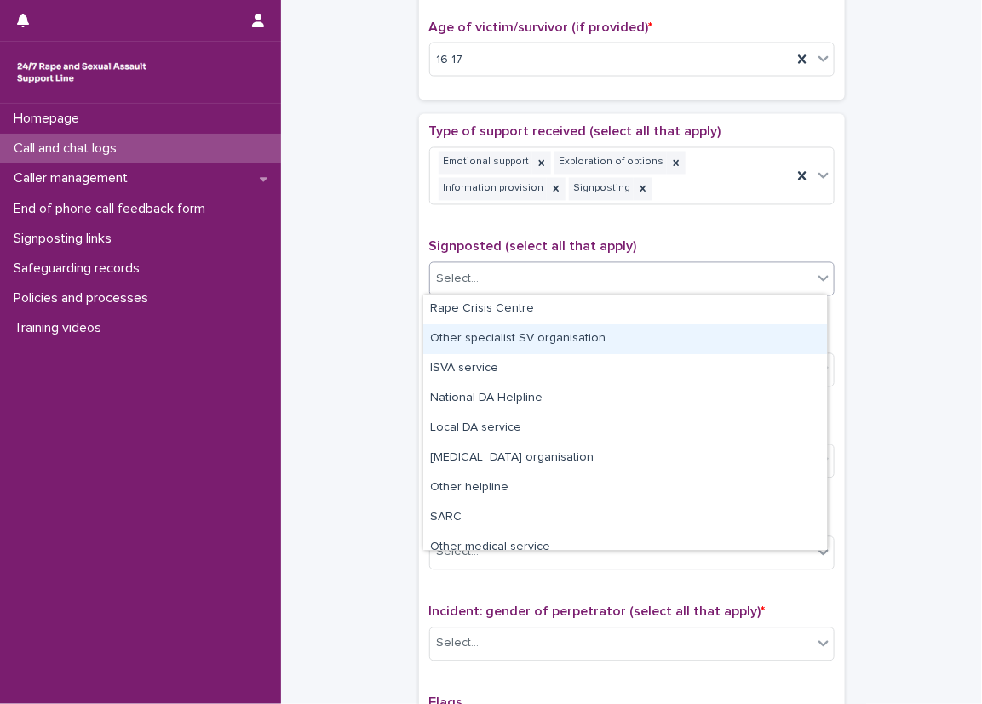
click at [775, 326] on div "Other specialist SV organisation" at bounding box center [625, 339] width 404 height 30
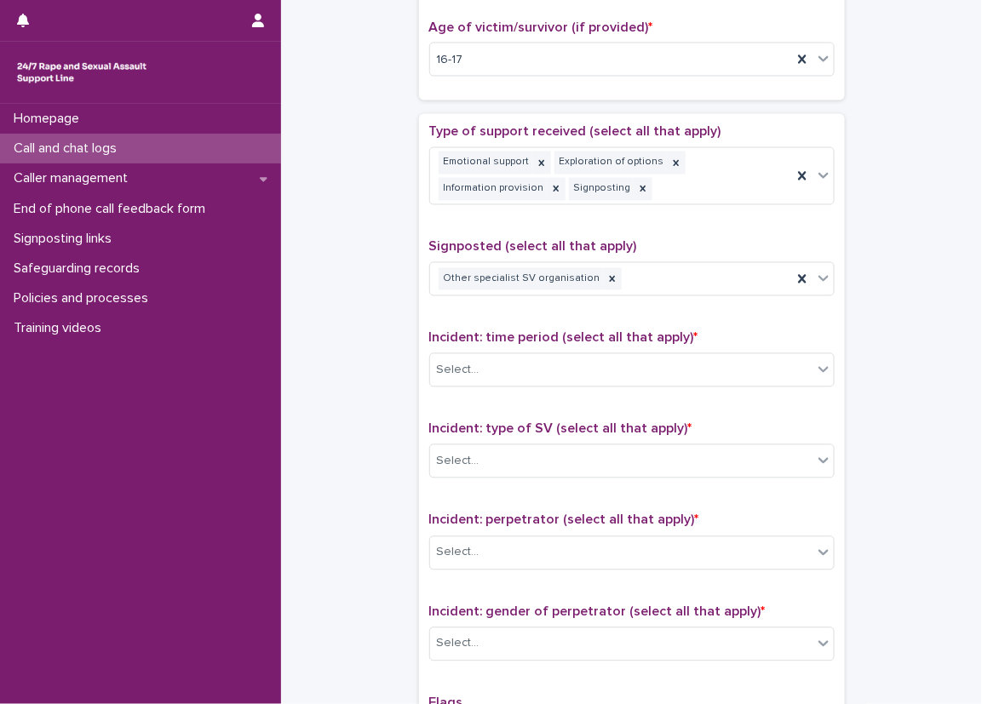
click at [775, 330] on p "Incident: time period (select all that apply) *" at bounding box center [631, 338] width 405 height 16
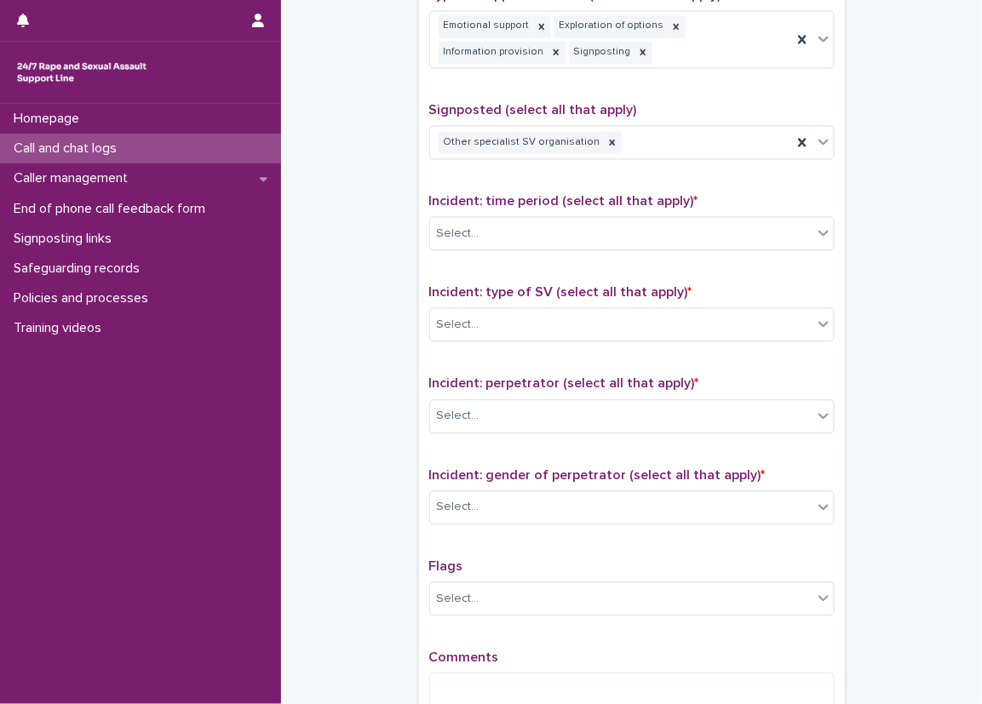
scroll to position [1119, 0]
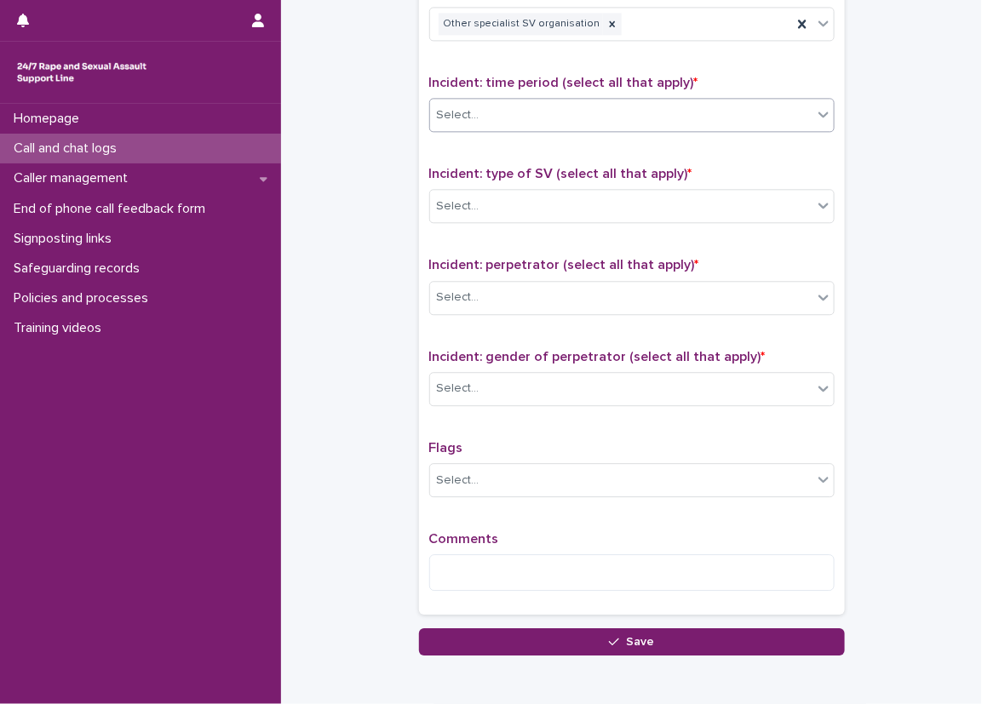
click at [600, 117] on div "Select..." at bounding box center [621, 115] width 382 height 28
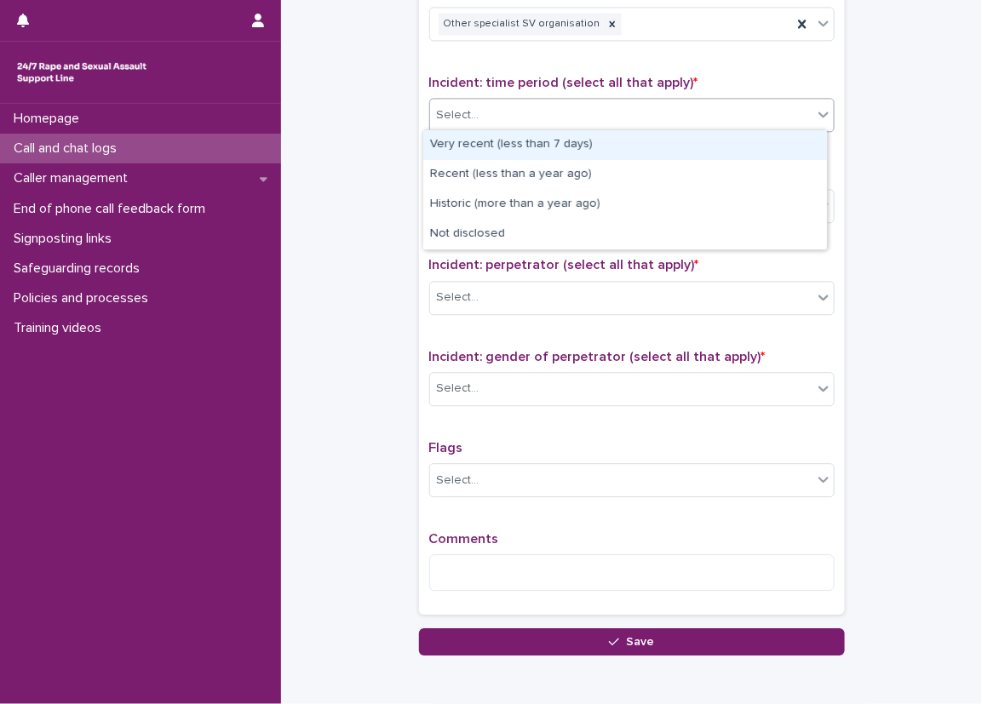
click at [522, 137] on div "Very recent (less than 7 days)" at bounding box center [625, 145] width 404 height 30
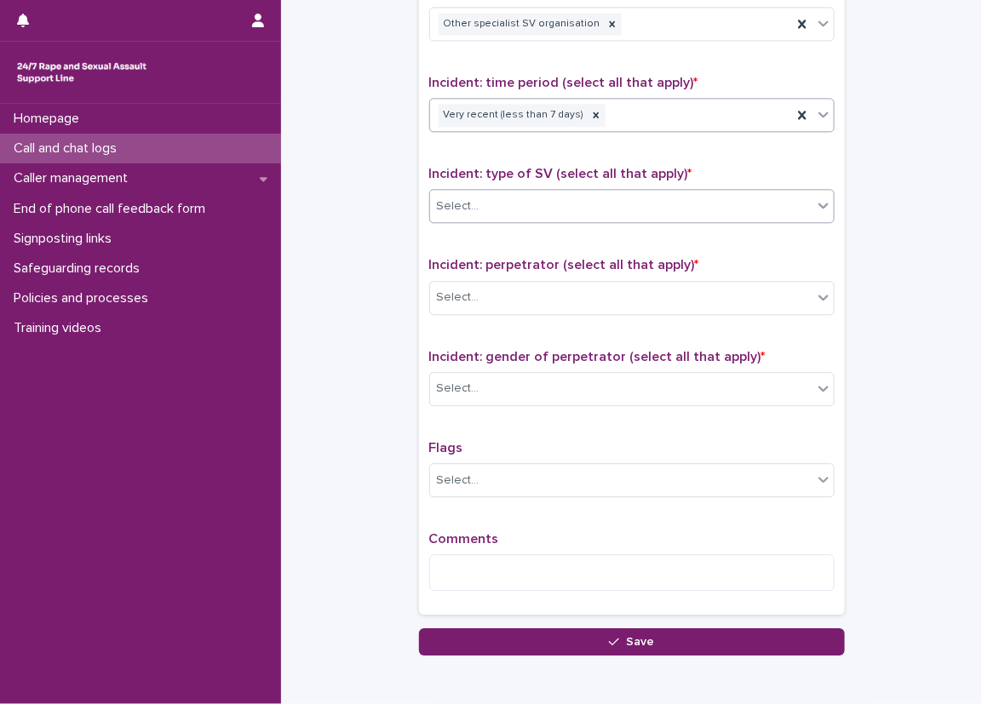
click at [518, 193] on div "Select..." at bounding box center [621, 206] width 382 height 28
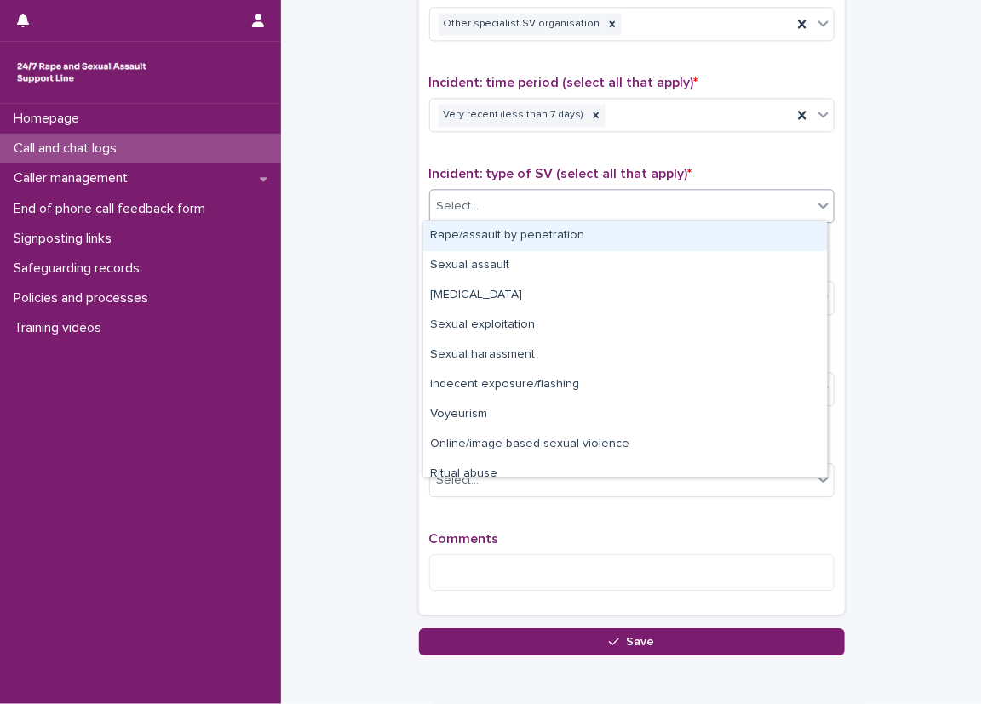
click at [478, 238] on div "Rape/assault by penetration" at bounding box center [625, 236] width 404 height 30
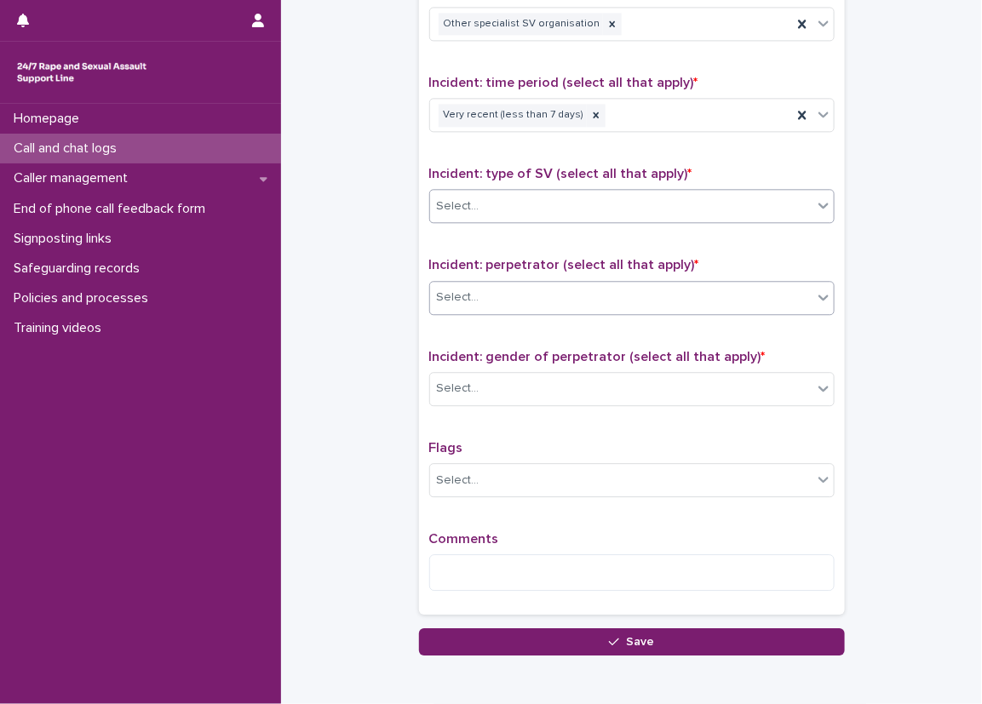
click at [489, 285] on div "Select..." at bounding box center [621, 298] width 382 height 28
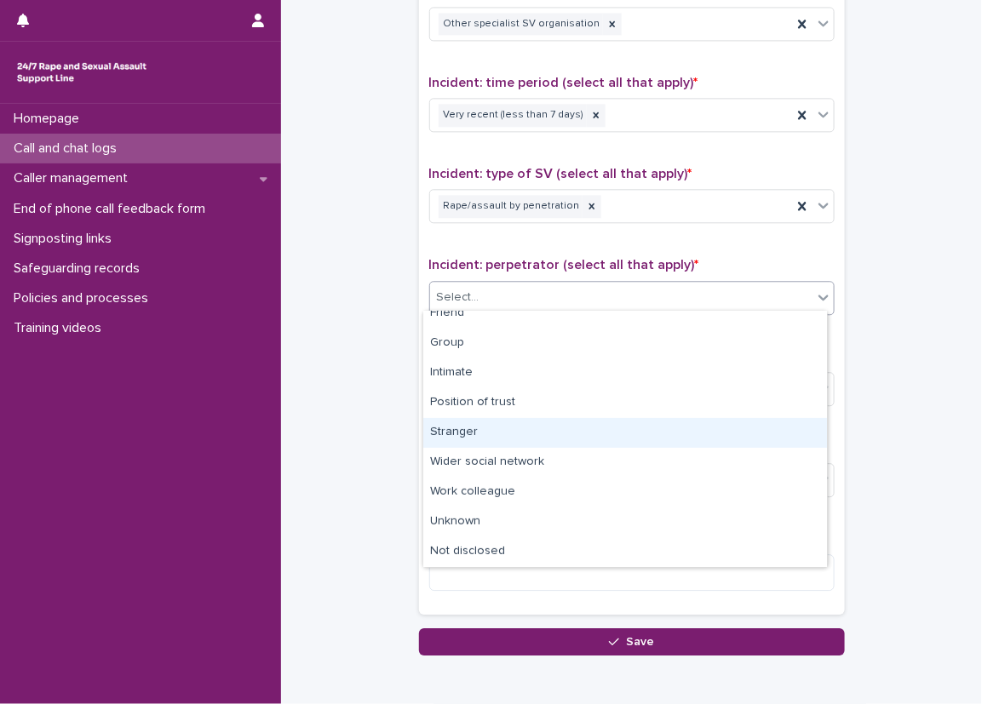
scroll to position [0, 0]
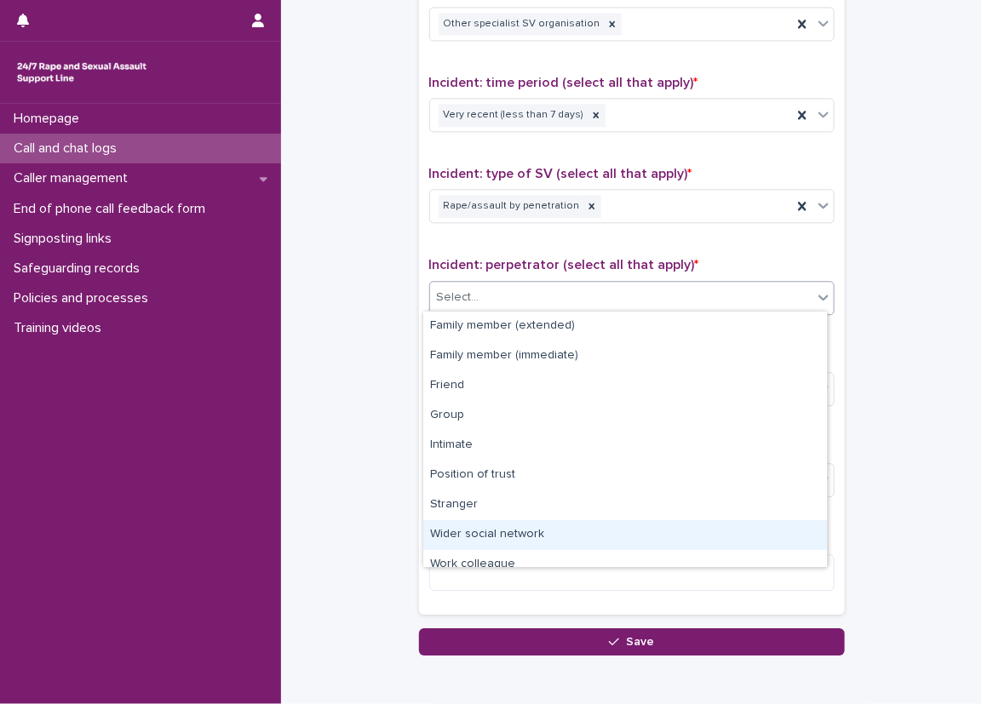
click at [589, 534] on div "Wider social network" at bounding box center [625, 535] width 404 height 30
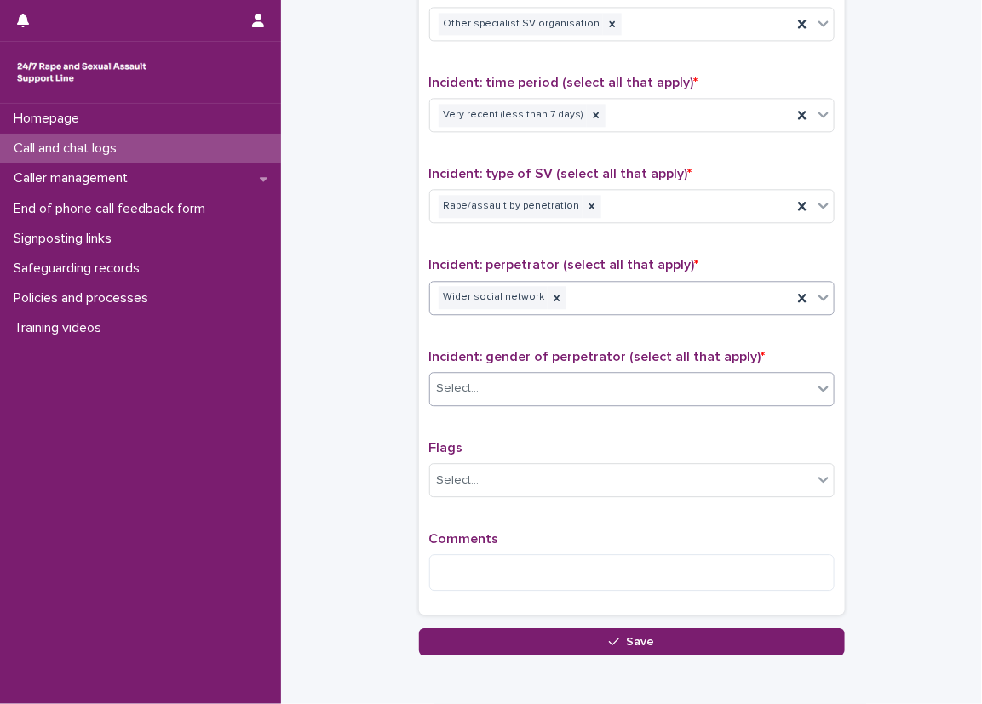
click at [557, 384] on div "Select..." at bounding box center [621, 389] width 382 height 28
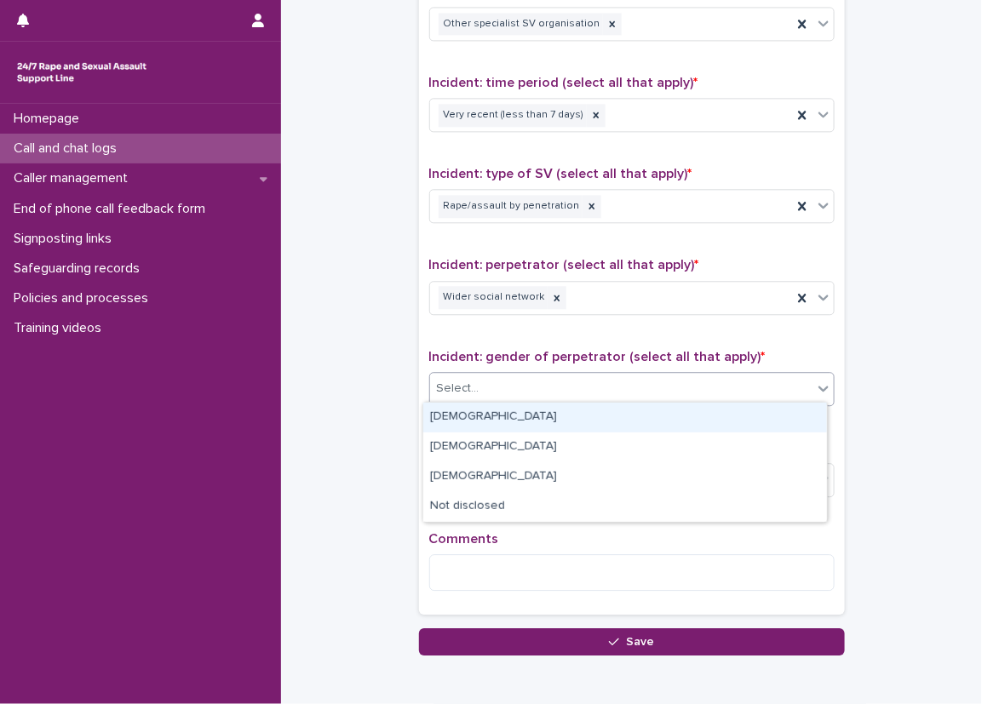
click at [554, 415] on div "[DEMOGRAPHIC_DATA]" at bounding box center [625, 418] width 404 height 30
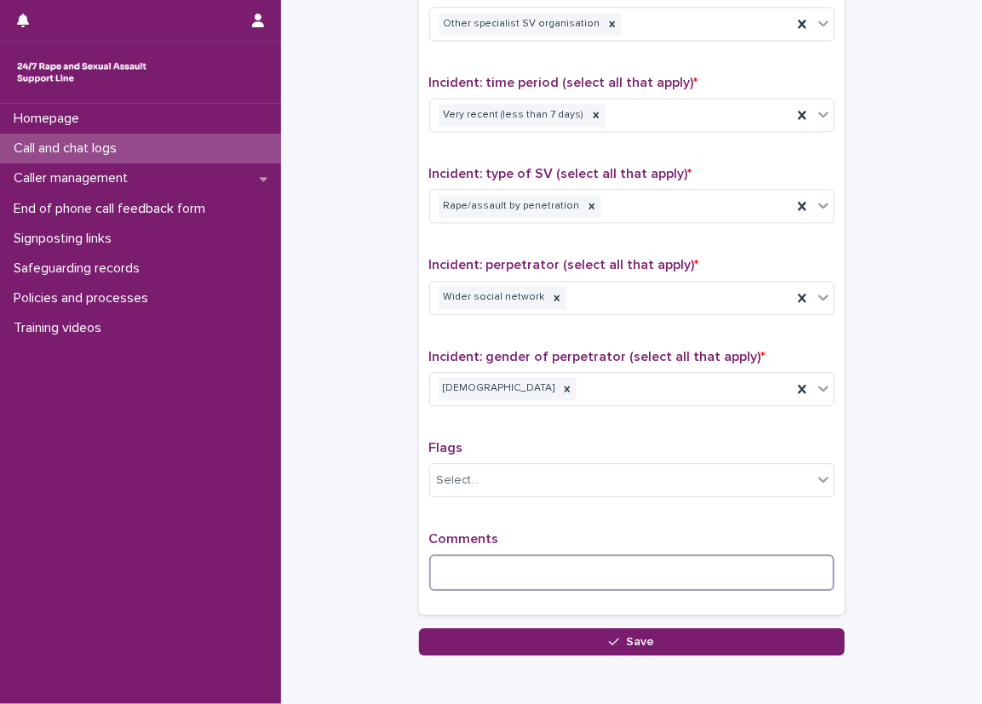
click at [540, 577] on textarea at bounding box center [631, 572] width 405 height 37
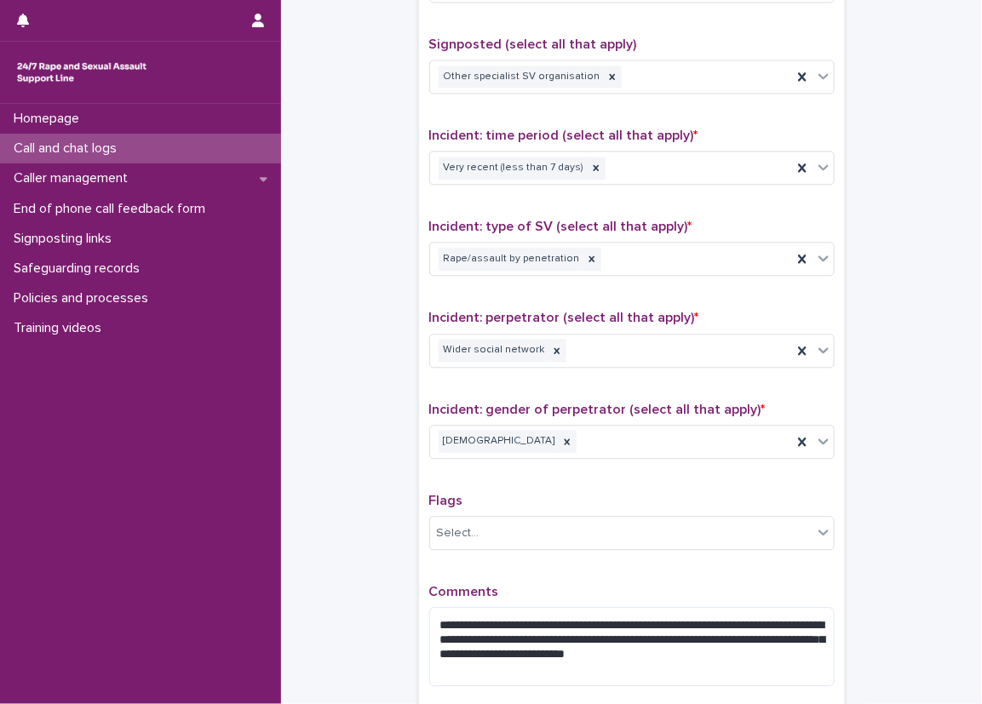
scroll to position [1242, 0]
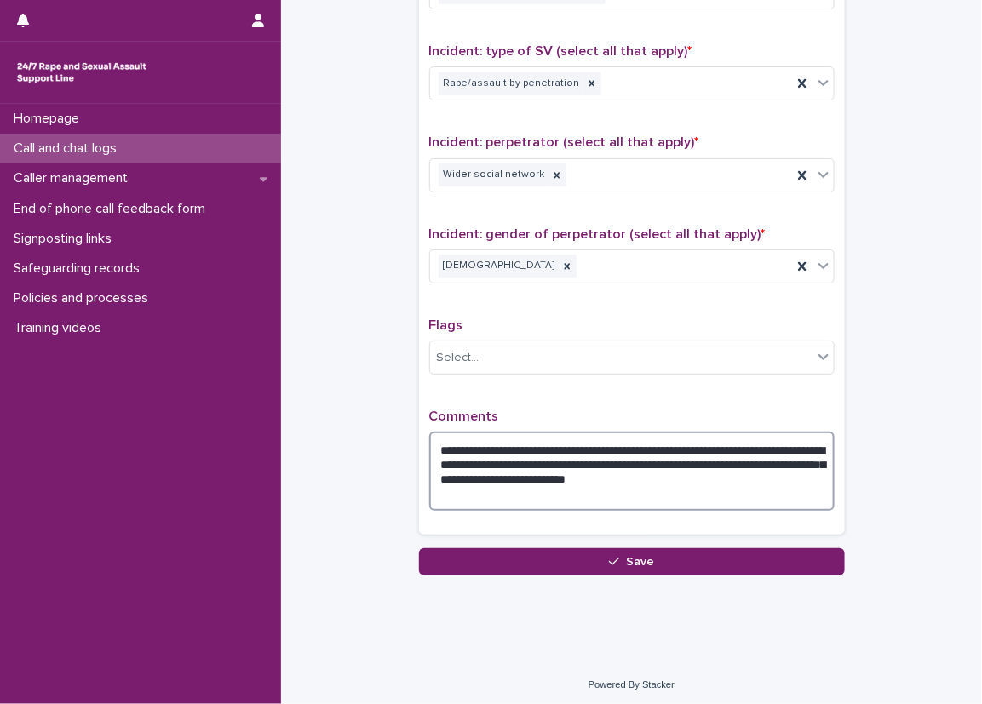
click at [680, 460] on textarea "**********" at bounding box center [631, 471] width 405 height 79
type textarea "**********"
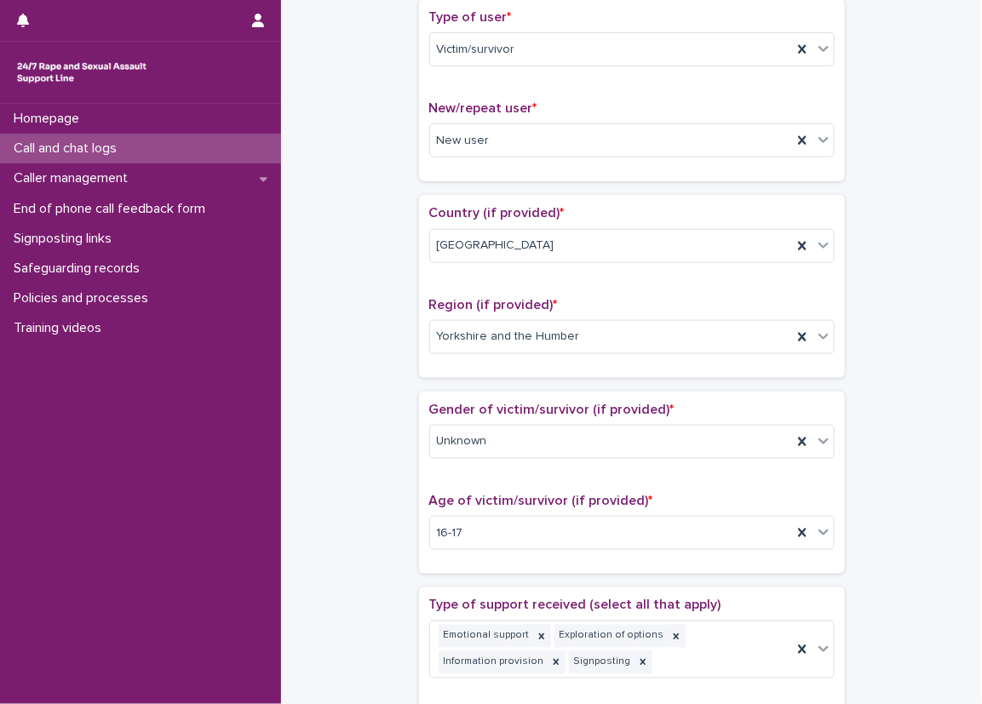
scroll to position [49, 0]
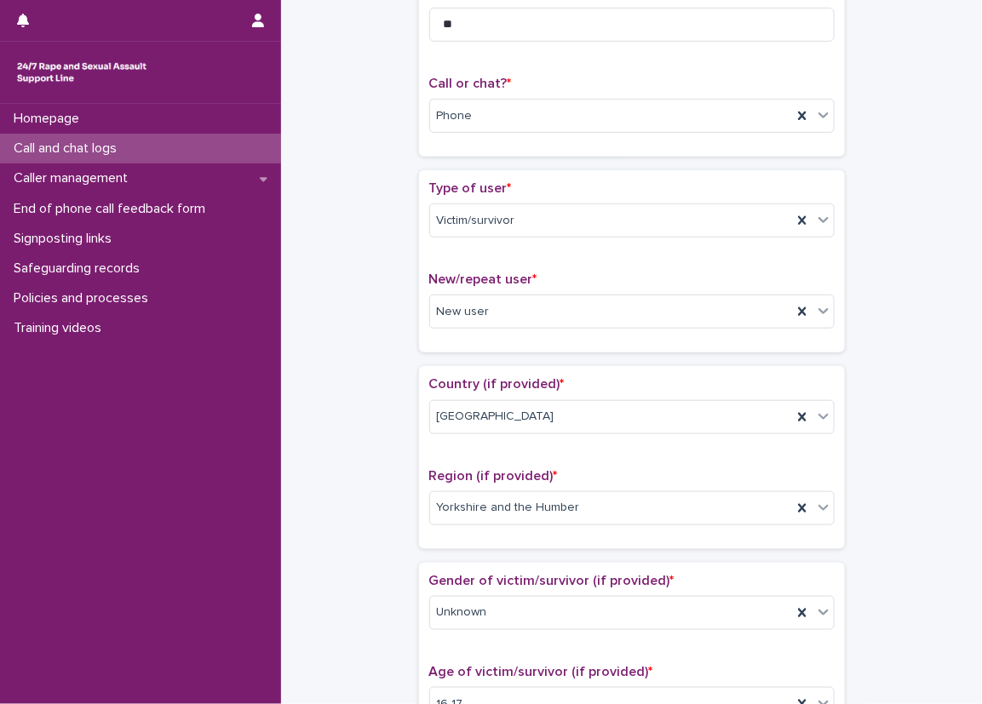
scroll to position [220, 0]
click at [374, 206] on div "**********" at bounding box center [631, 693] width 667 height 1807
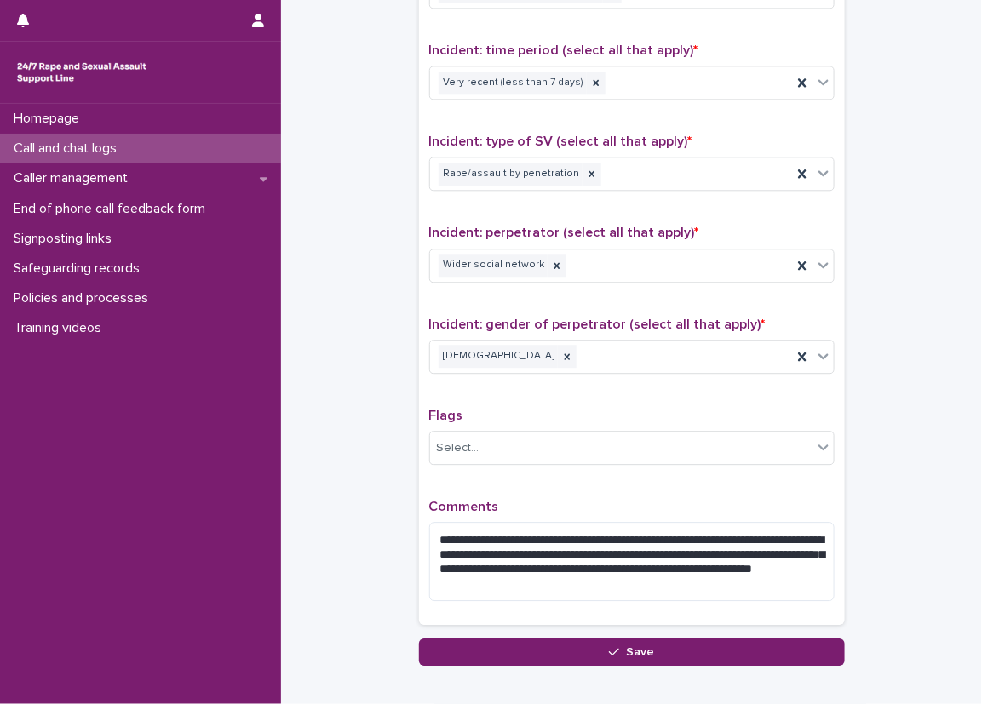
scroll to position [1192, 0]
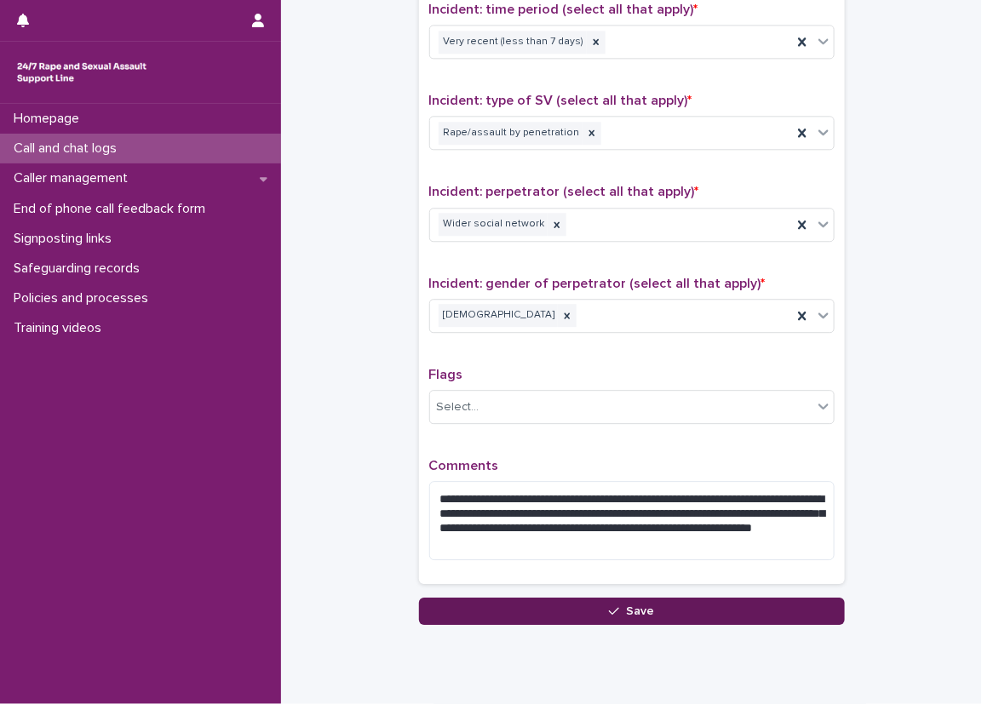
click at [660, 611] on button "Save" at bounding box center [632, 611] width 426 height 27
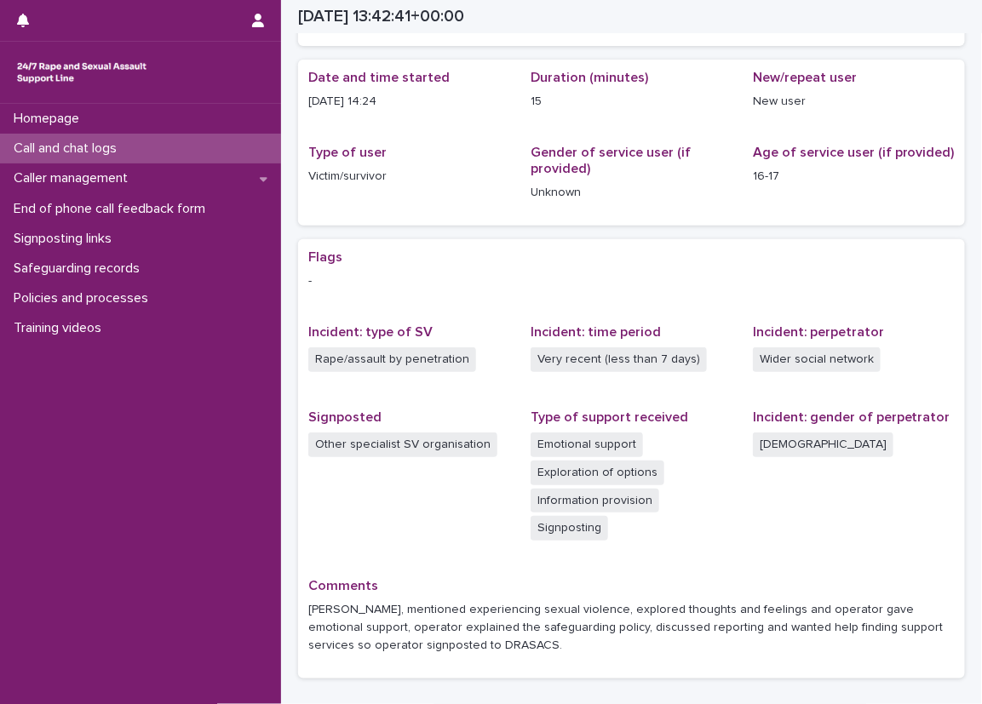
scroll to position [138, 0]
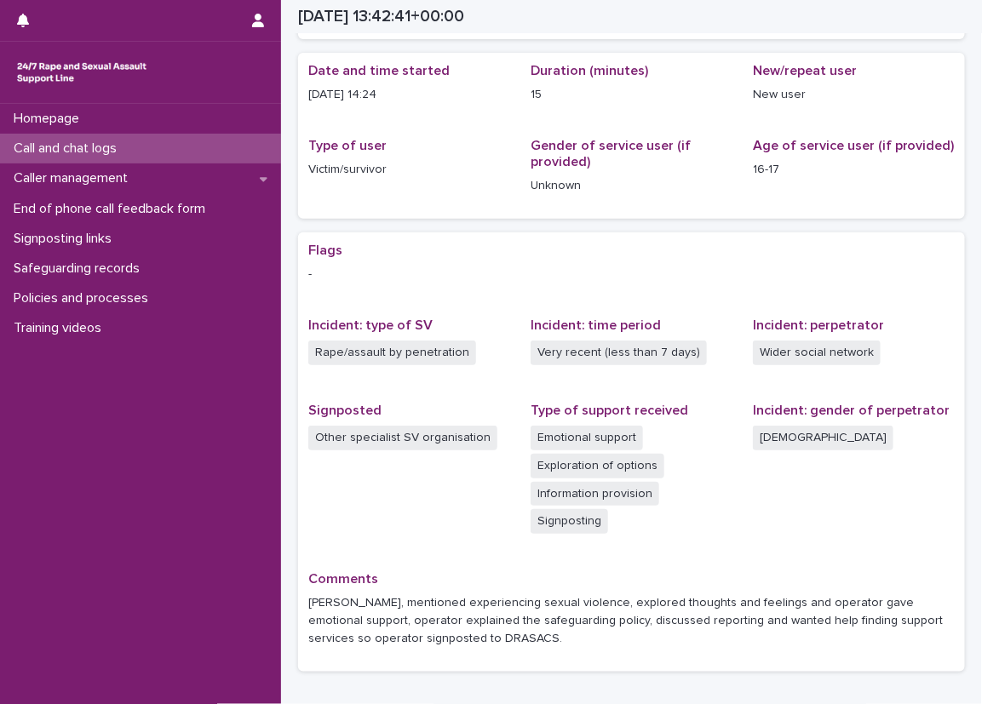
click at [795, 499] on span "Incident: gender of perpetrator [DEMOGRAPHIC_DATA]" at bounding box center [854, 477] width 202 height 148
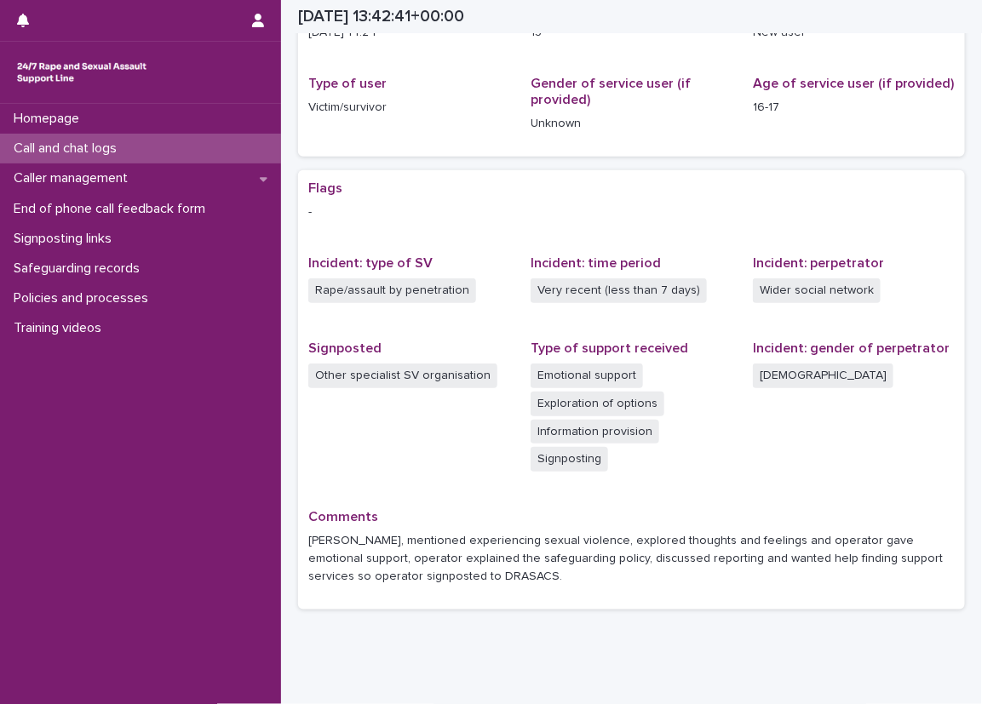
scroll to position [252, 0]
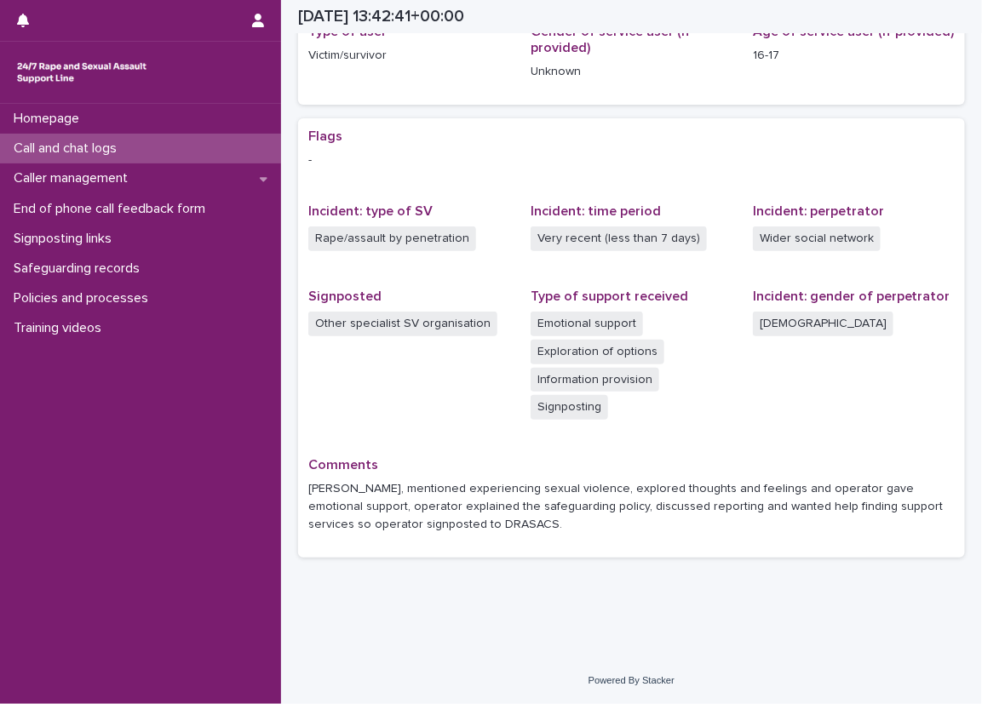
click at [339, 545] on div "Comments [PERSON_NAME], mentioned experiencing sexual violence, explored though…" at bounding box center [631, 502] width 646 height 90
click at [118, 131] on div "Homepage" at bounding box center [140, 119] width 281 height 30
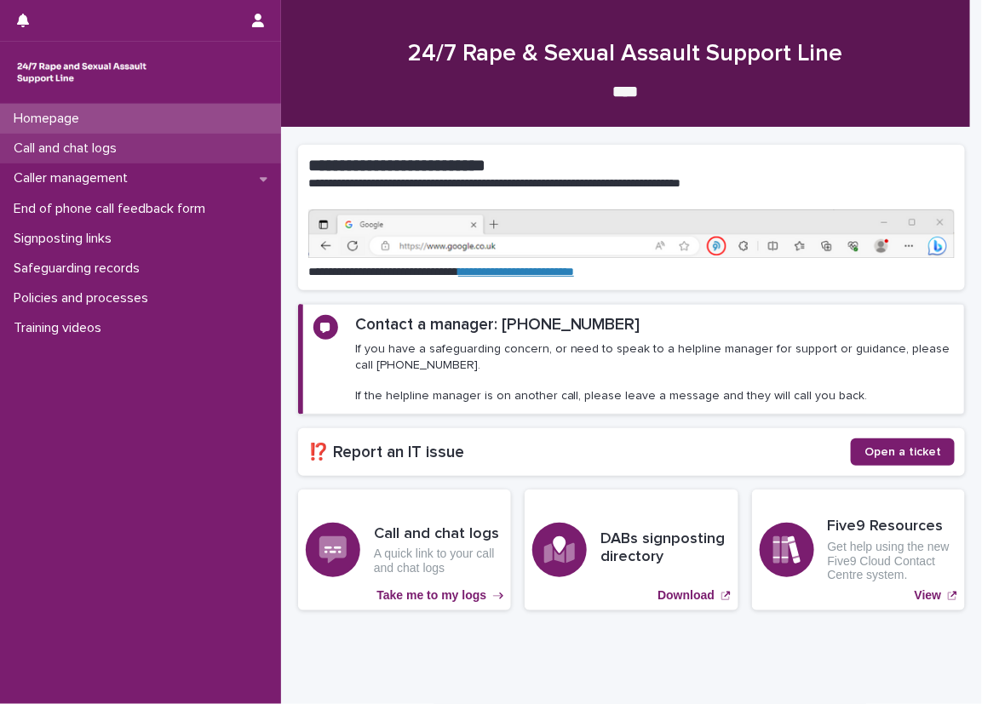
click at [124, 147] on p "Call and chat logs" at bounding box center [68, 149] width 123 height 16
